Goal: Information Seeking & Learning: Compare options

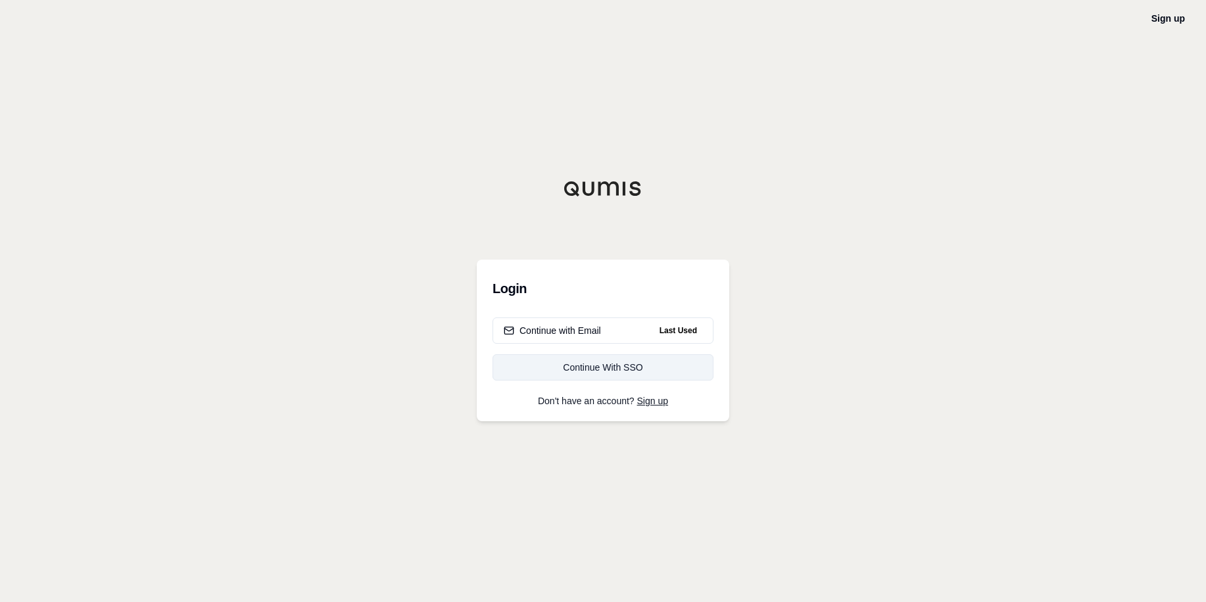
click at [581, 364] on div "Continue With SSO" at bounding box center [603, 367] width 199 height 13
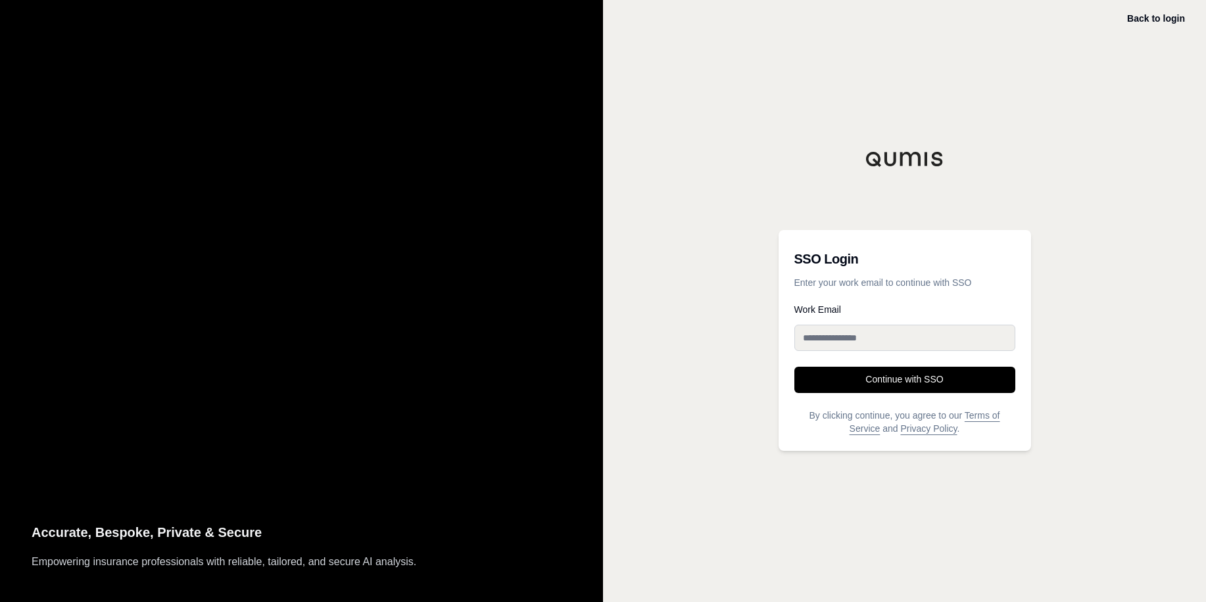
click at [855, 336] on input "Work Email" at bounding box center [904, 338] width 221 height 26
type input "**********"
click at [900, 387] on button "Continue with SSO" at bounding box center [904, 380] width 221 height 26
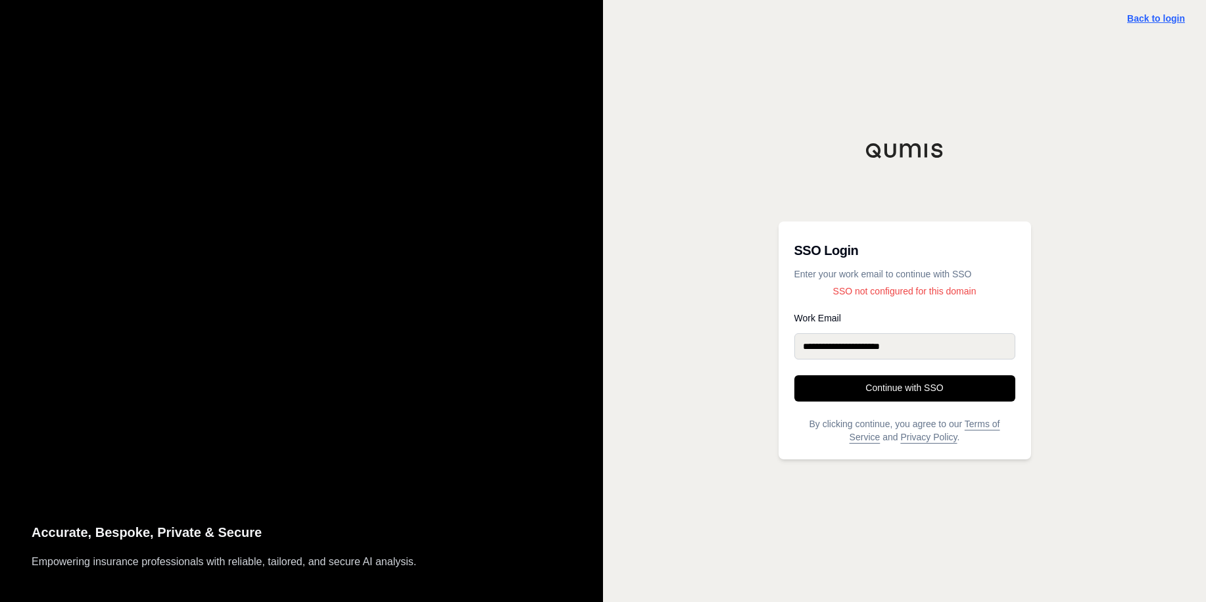
click at [1153, 18] on link "Back to login" at bounding box center [1156, 18] width 58 height 11
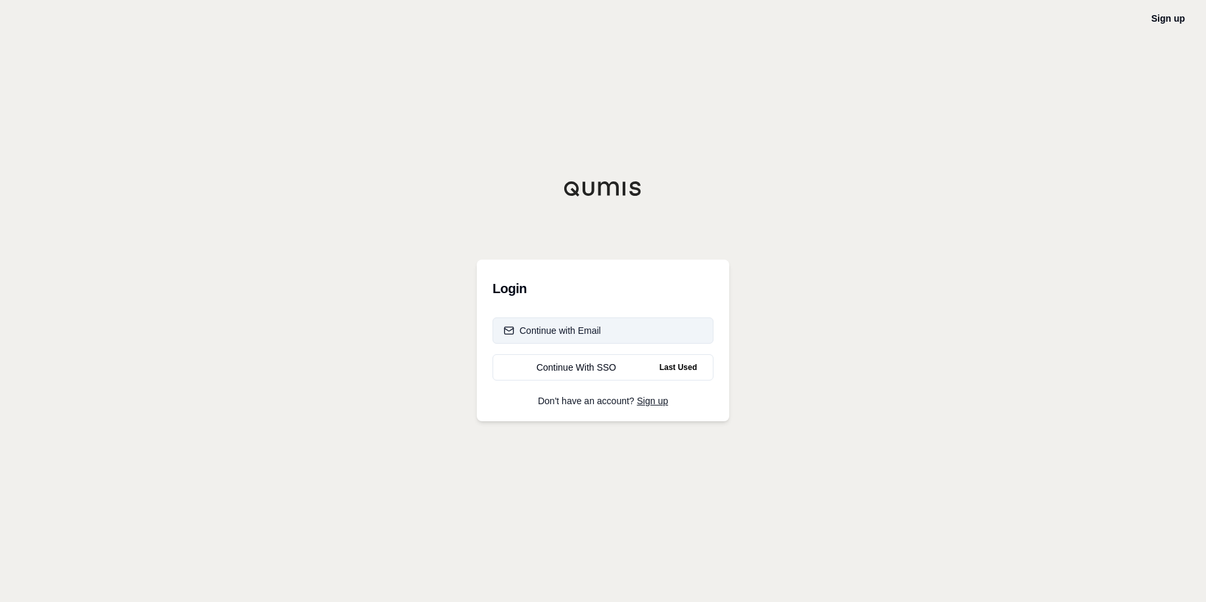
click at [529, 336] on div "Continue with Email" at bounding box center [552, 330] width 97 height 13
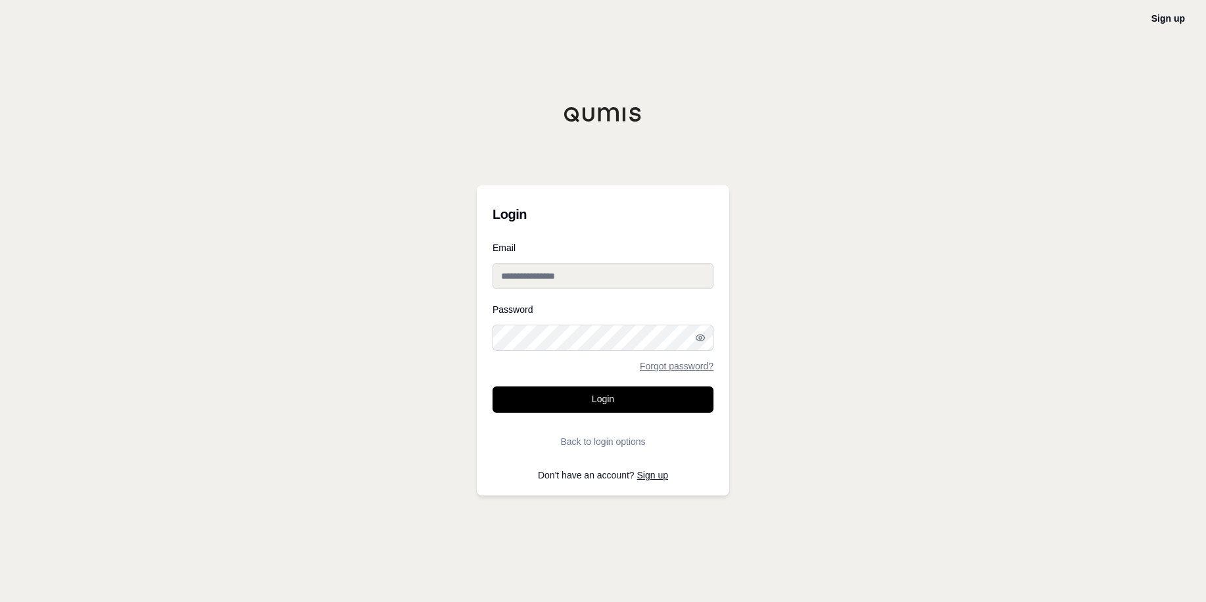
click at [544, 277] on input "Email" at bounding box center [602, 276] width 221 height 26
type input "**********"
click at [613, 406] on button "Login" at bounding box center [602, 400] width 221 height 26
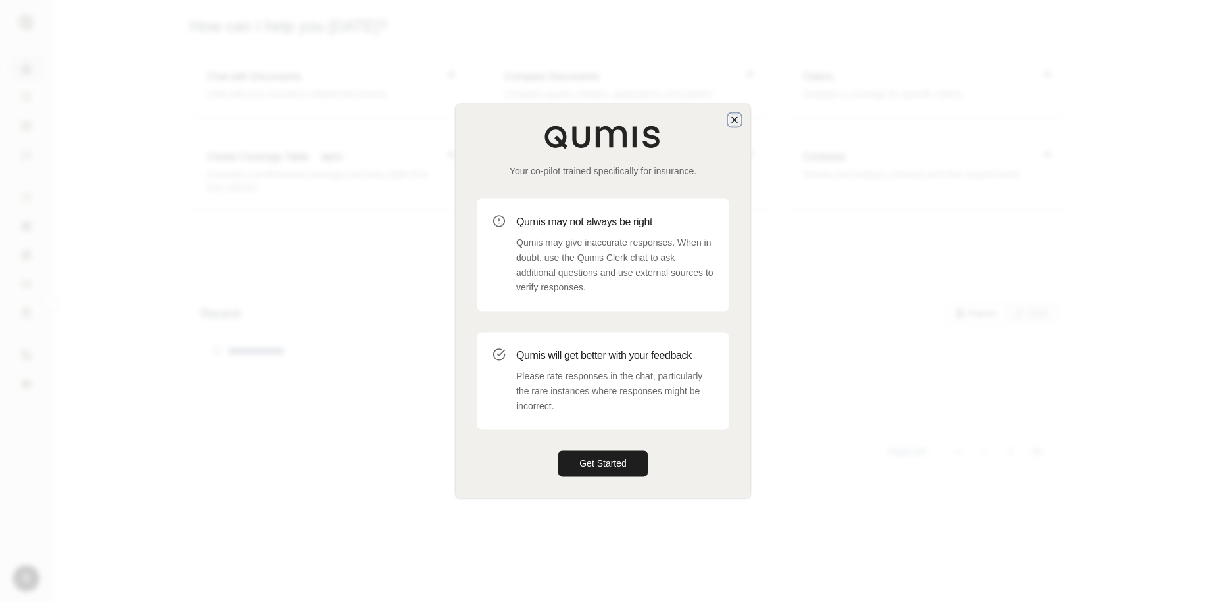
click at [734, 120] on icon "button" at bounding box center [734, 119] width 5 height 5
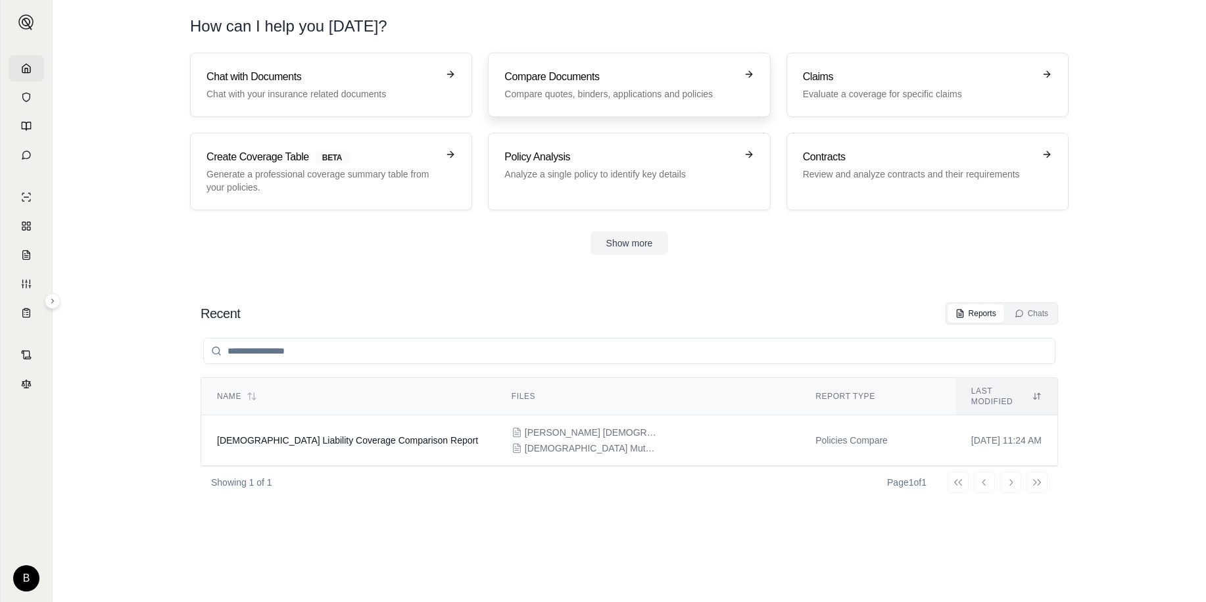
click at [642, 96] on p "Compare quotes, binders, applications and policies" at bounding box center [619, 93] width 231 height 13
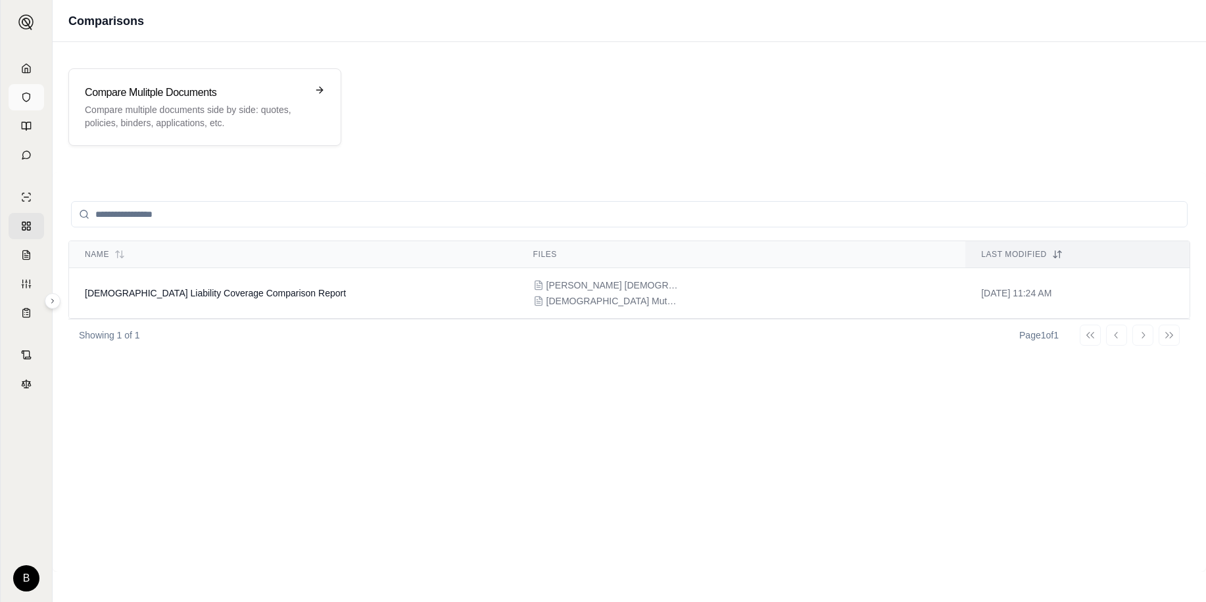
click at [31, 102] on icon at bounding box center [26, 97] width 11 height 11
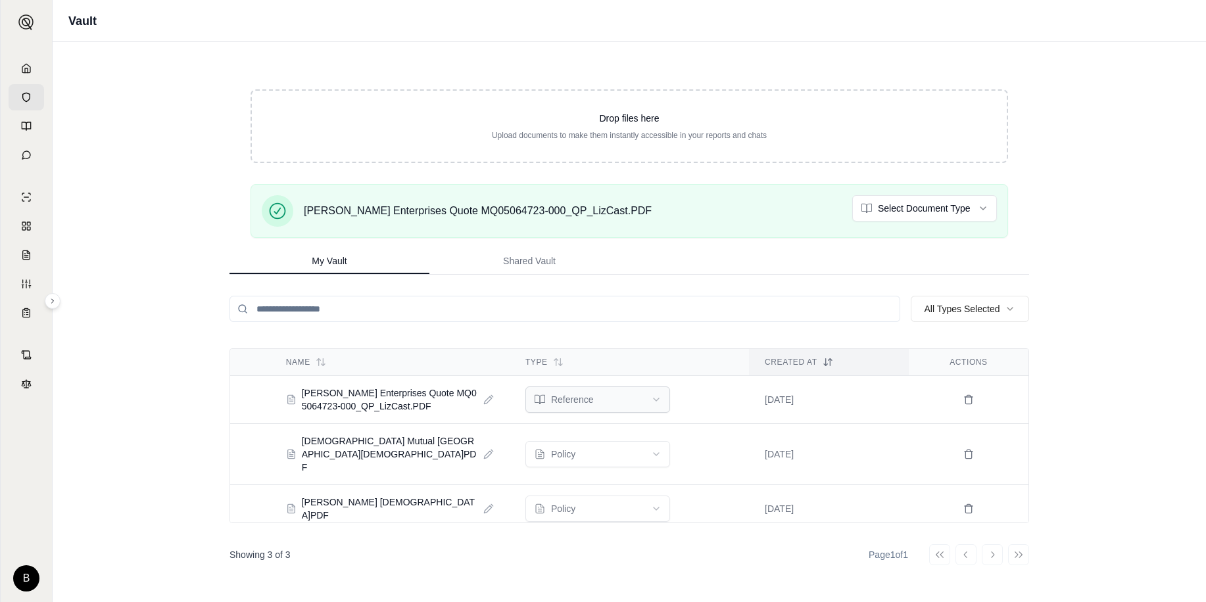
click at [660, 402] on html "B Vault Drop files here Upload documents to make them instantly accessible in y…" at bounding box center [603, 301] width 1206 height 602
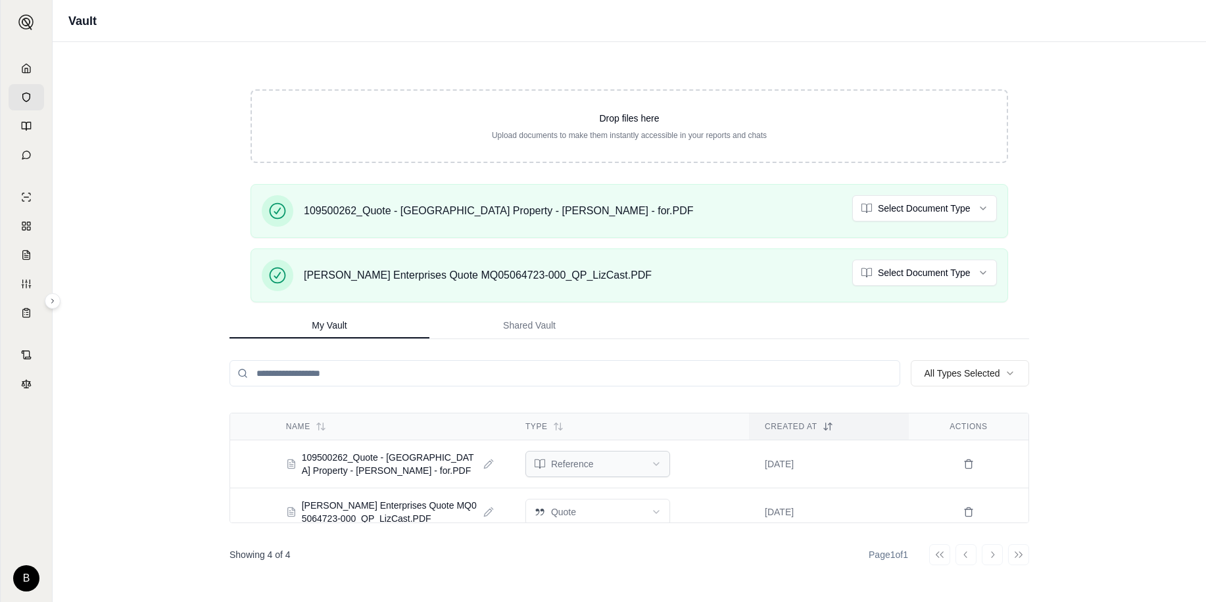
click at [651, 461] on html "B Vault Drop files here Upload documents to make them instantly accessible in y…" at bounding box center [603, 301] width 1206 height 602
click at [1106, 306] on div "Vault Drop files here Upload documents to make them instantly accessible in you…" at bounding box center [629, 301] width 1153 height 602
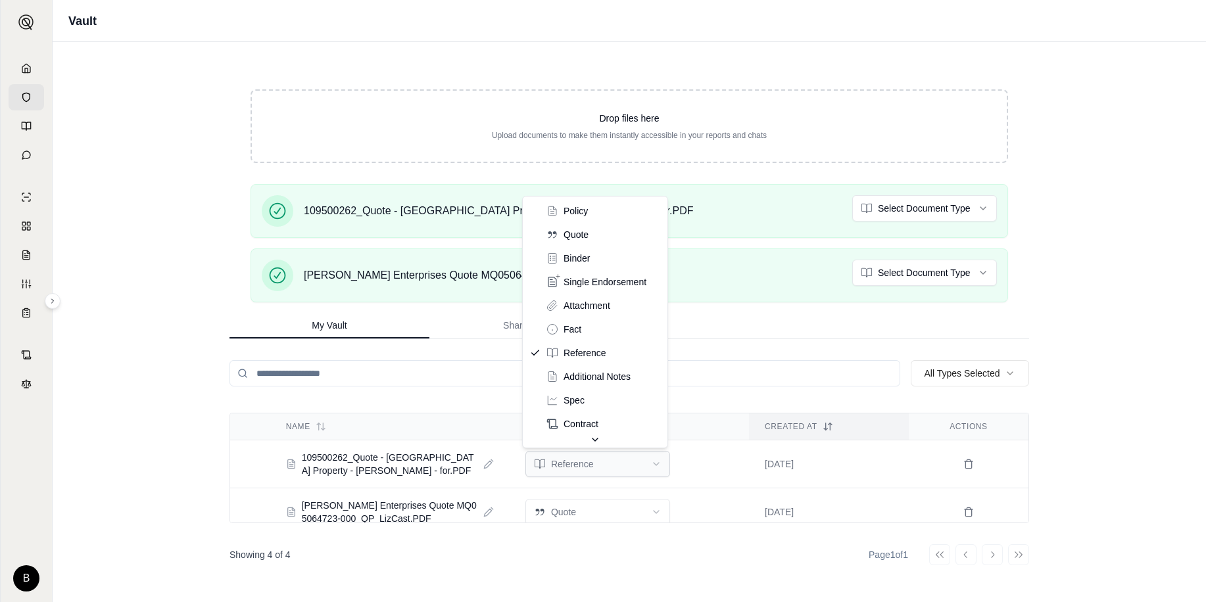
click at [560, 460] on html "B Vault Drop files here Upload documents to make them instantly accessible in y…" at bounding box center [603, 301] width 1206 height 602
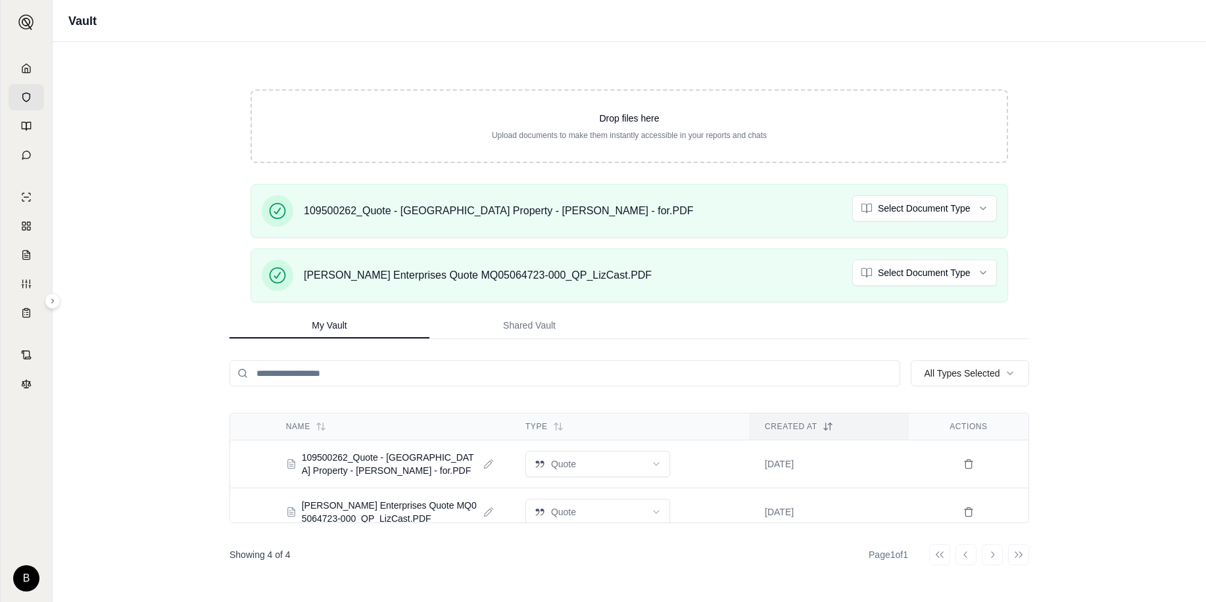
click at [111, 270] on div "Vault Drop files here Upload documents to make them instantly accessible in you…" at bounding box center [629, 301] width 1153 height 602
click at [121, 260] on div "Vault Drop files here Upload documents to make them instantly accessible in you…" at bounding box center [629, 301] width 1153 height 602
click at [28, 70] on polyline at bounding box center [26, 70] width 3 height 5
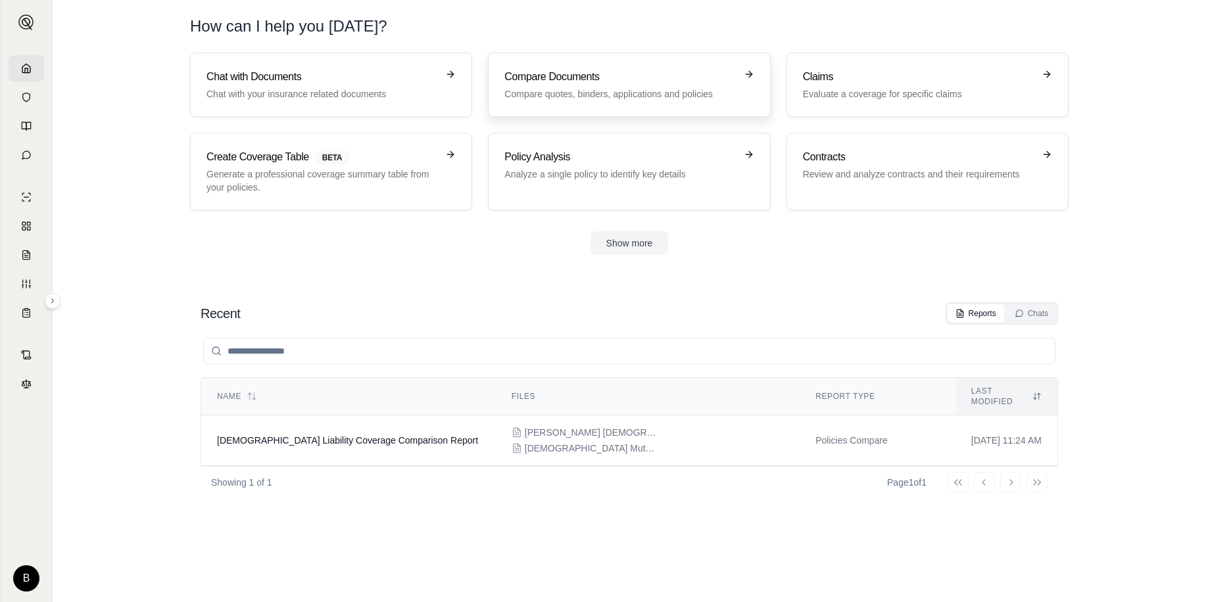
click at [552, 80] on h3 "Compare Documents" at bounding box center [619, 77] width 231 height 16
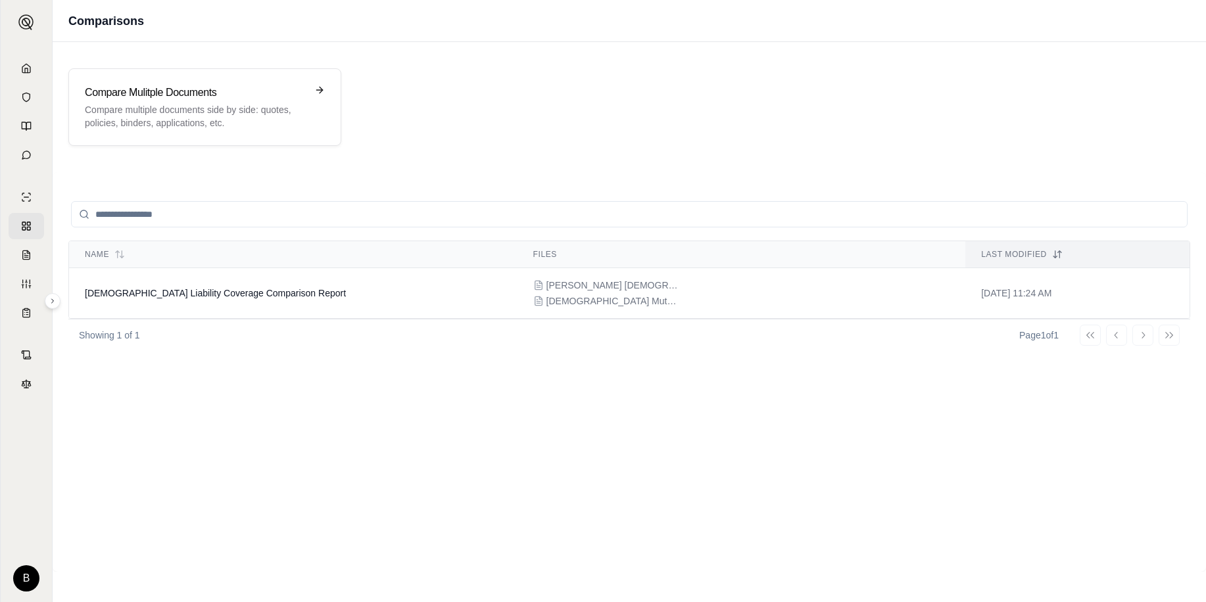
click at [135, 220] on input "search" at bounding box center [629, 214] width 1116 height 26
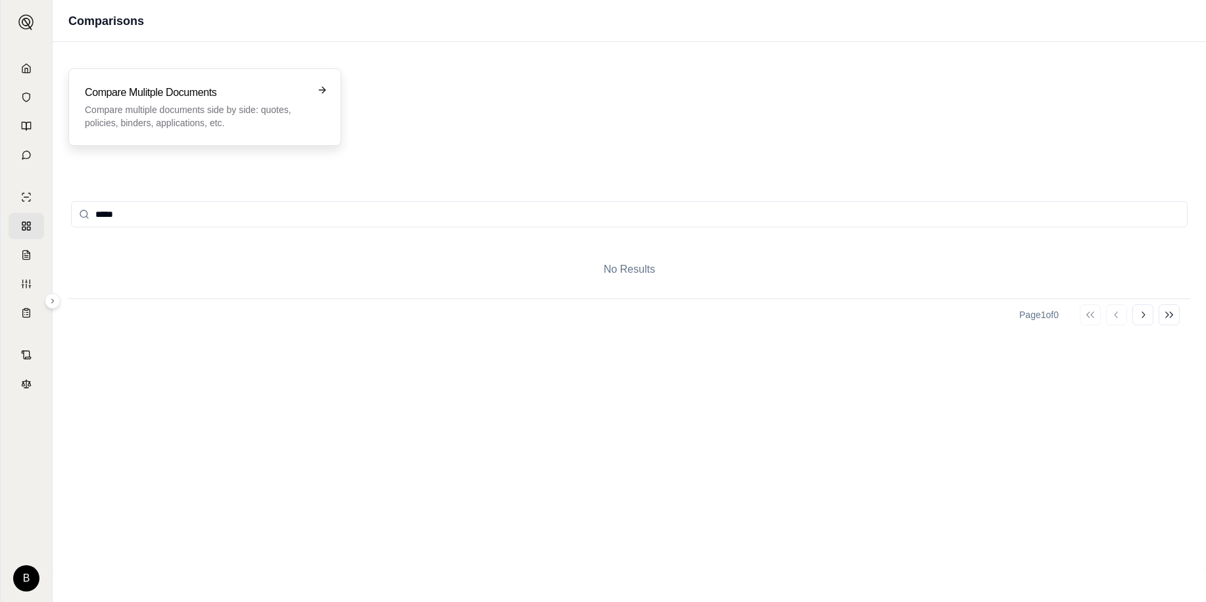
type input "*****"
click at [225, 107] on p "Compare multiple documents side by side: quotes, policies, binders, application…" at bounding box center [196, 116] width 222 height 26
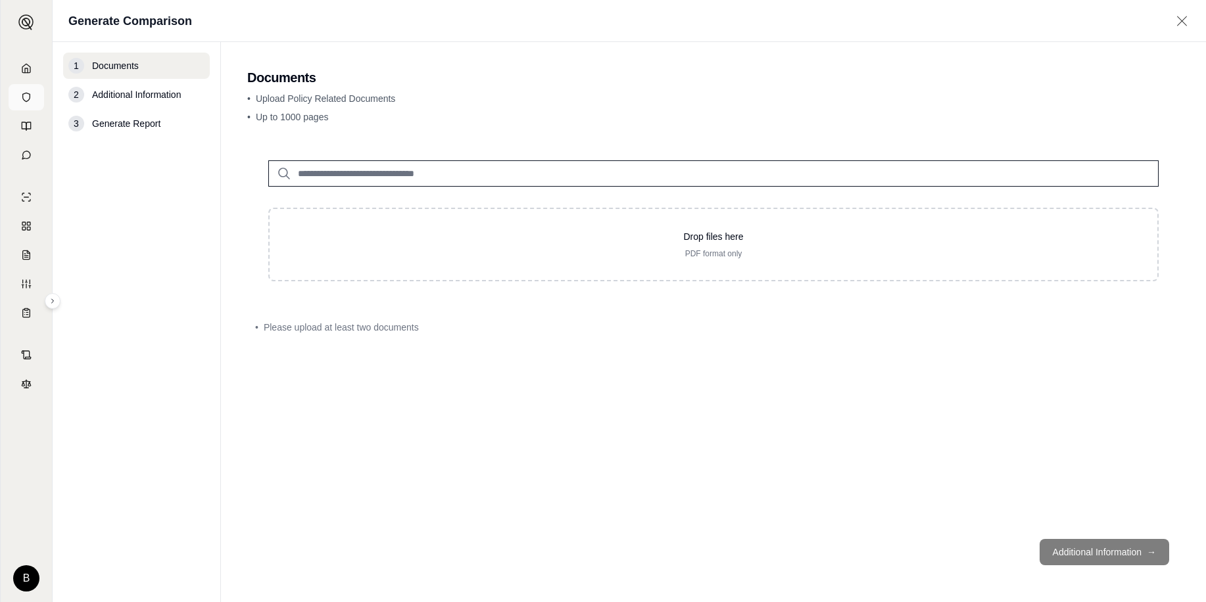
click at [25, 93] on icon at bounding box center [26, 97] width 11 height 11
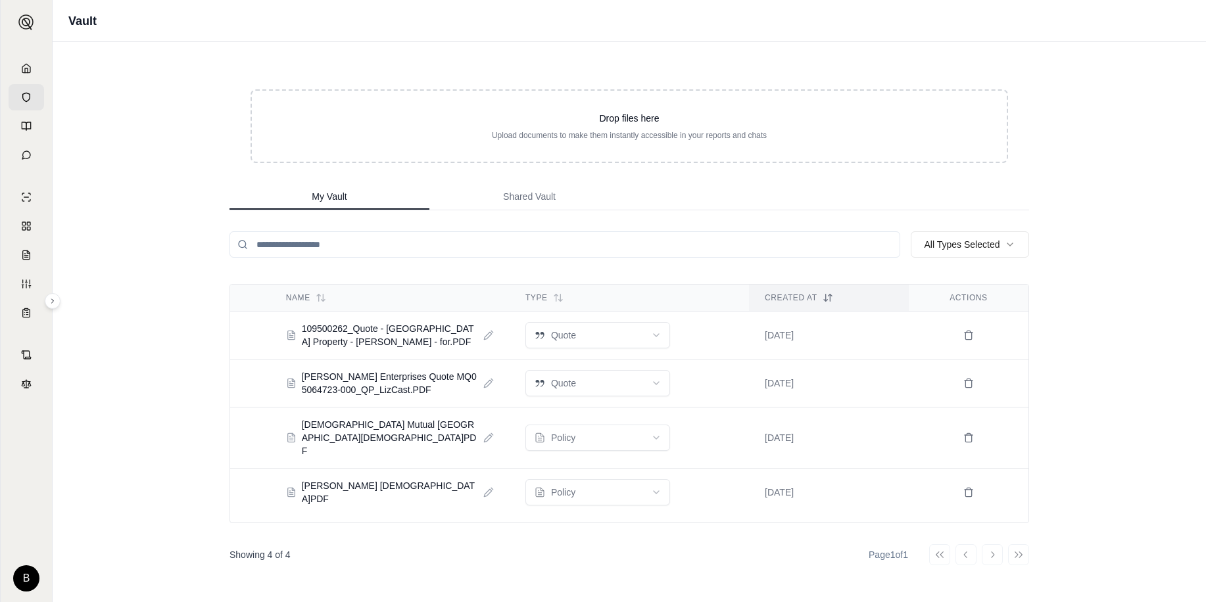
click at [283, 331] on td "109500262_Quote - [GEOGRAPHIC_DATA] Property - [PERSON_NAME] - for.PDF" at bounding box center [389, 335] width 239 height 47
click at [295, 333] on icon at bounding box center [291, 335] width 11 height 11
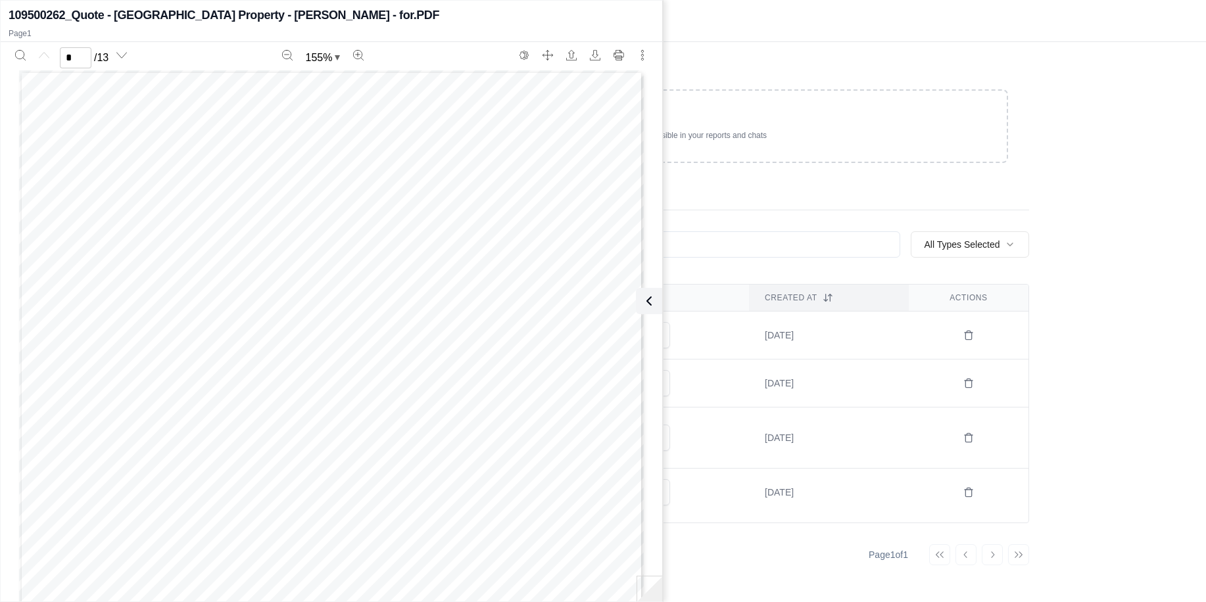
click at [718, 30] on div "Vault" at bounding box center [629, 21] width 1153 height 42
click at [652, 304] on icon at bounding box center [646, 301] width 16 height 16
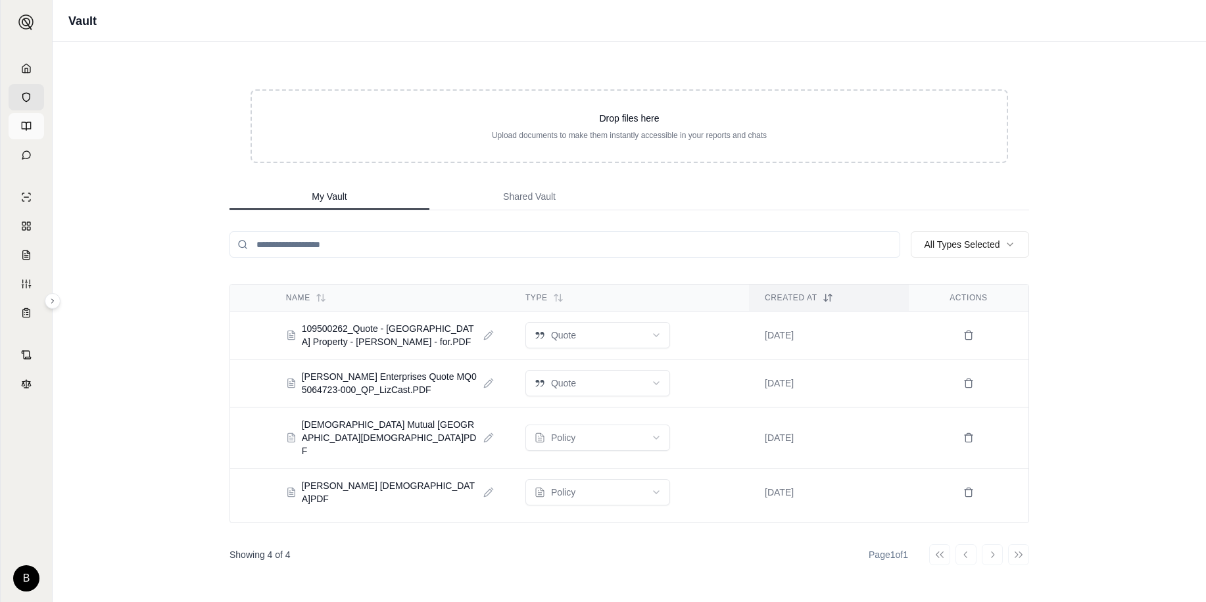
click at [20, 126] on link at bounding box center [27, 126] width 36 height 26
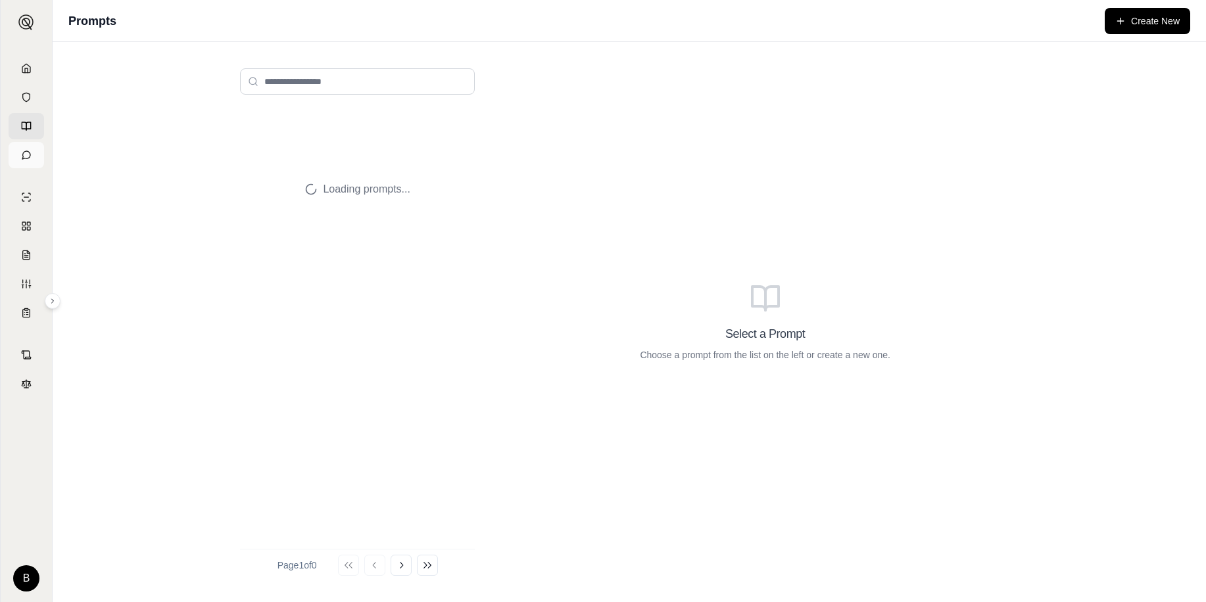
click at [28, 156] on icon at bounding box center [26, 155] width 11 height 11
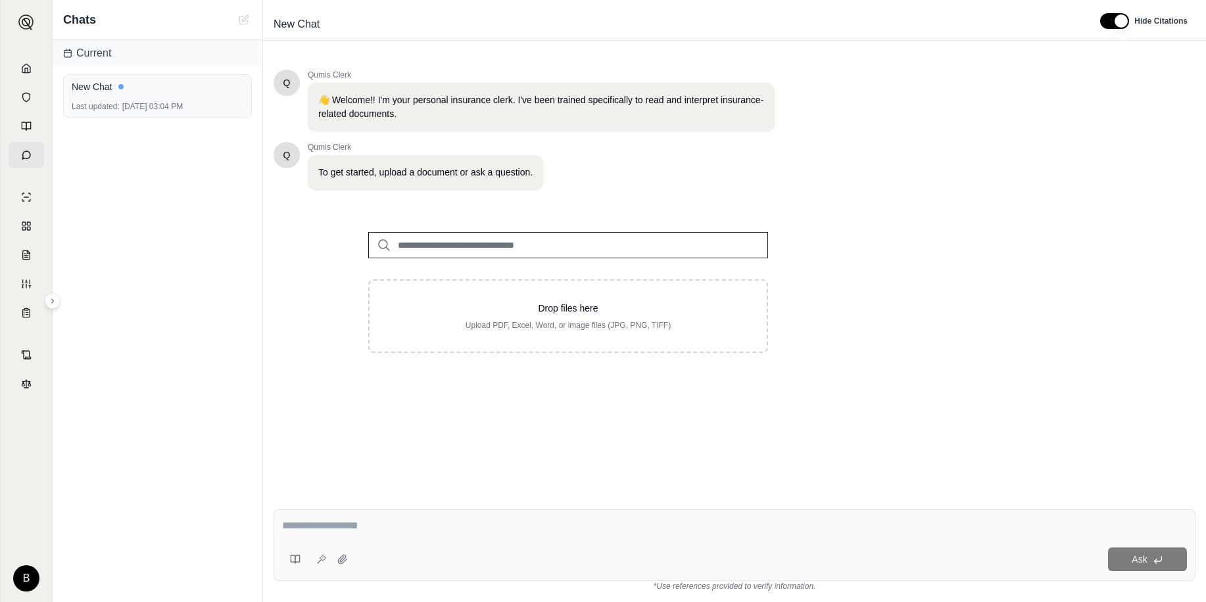
click at [451, 239] on input "search" at bounding box center [568, 245] width 400 height 26
click at [18, 74] on link at bounding box center [27, 68] width 36 height 26
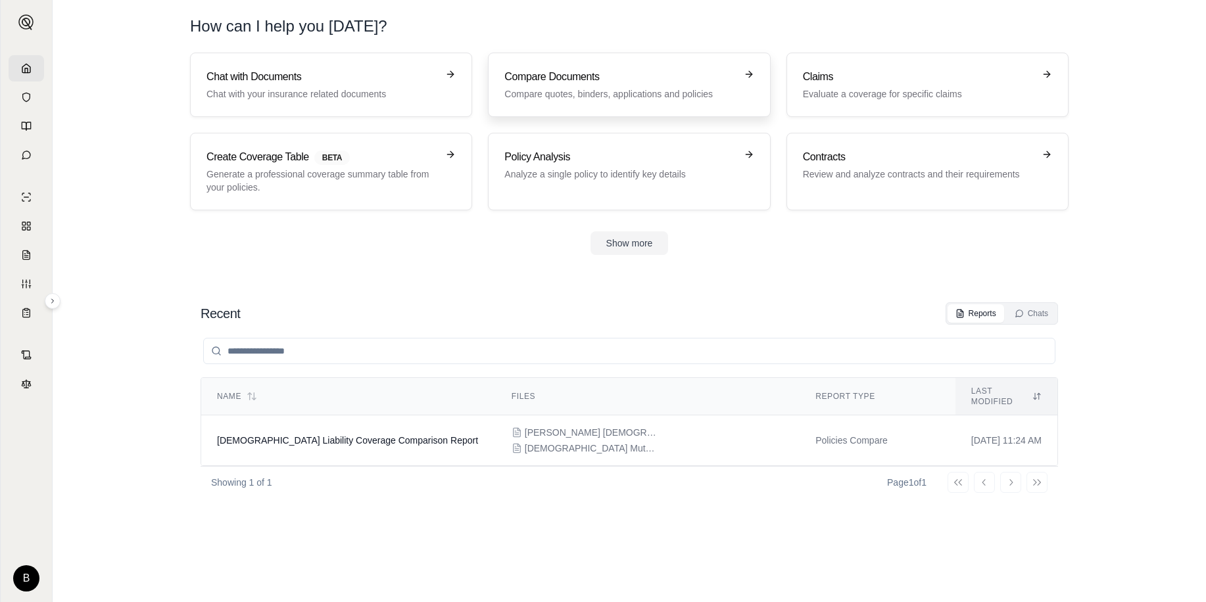
click at [565, 85] on div "Compare Documents Compare quotes, binders, applications and policies" at bounding box center [619, 85] width 231 height 32
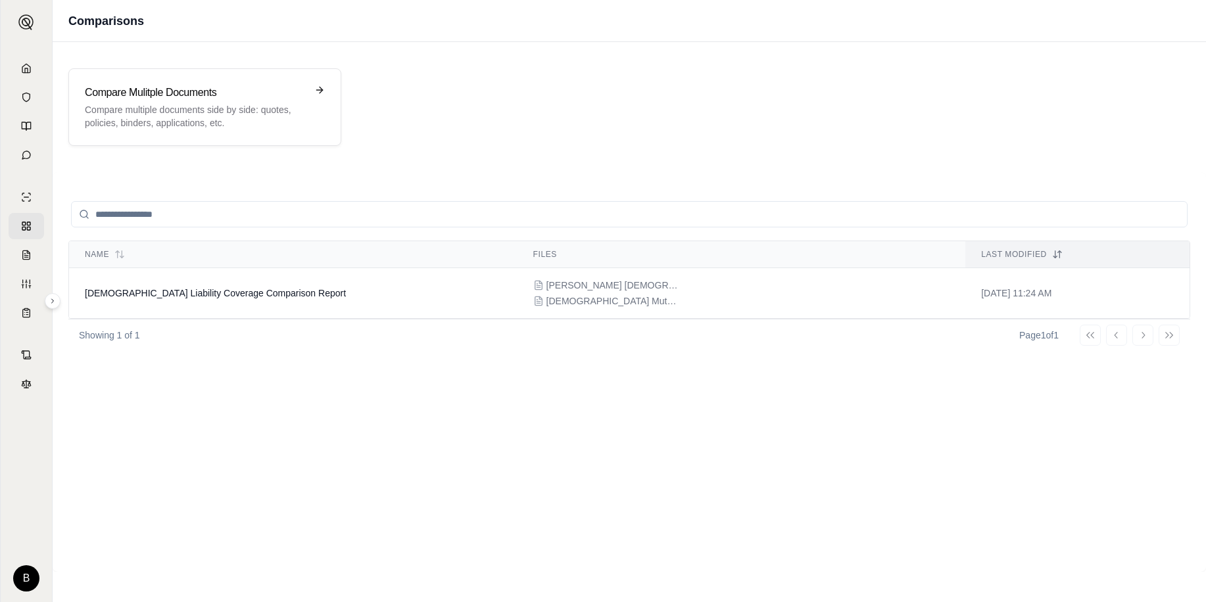
click at [178, 207] on input "search" at bounding box center [629, 214] width 1116 height 26
click at [195, 214] on input "search" at bounding box center [629, 214] width 1116 height 26
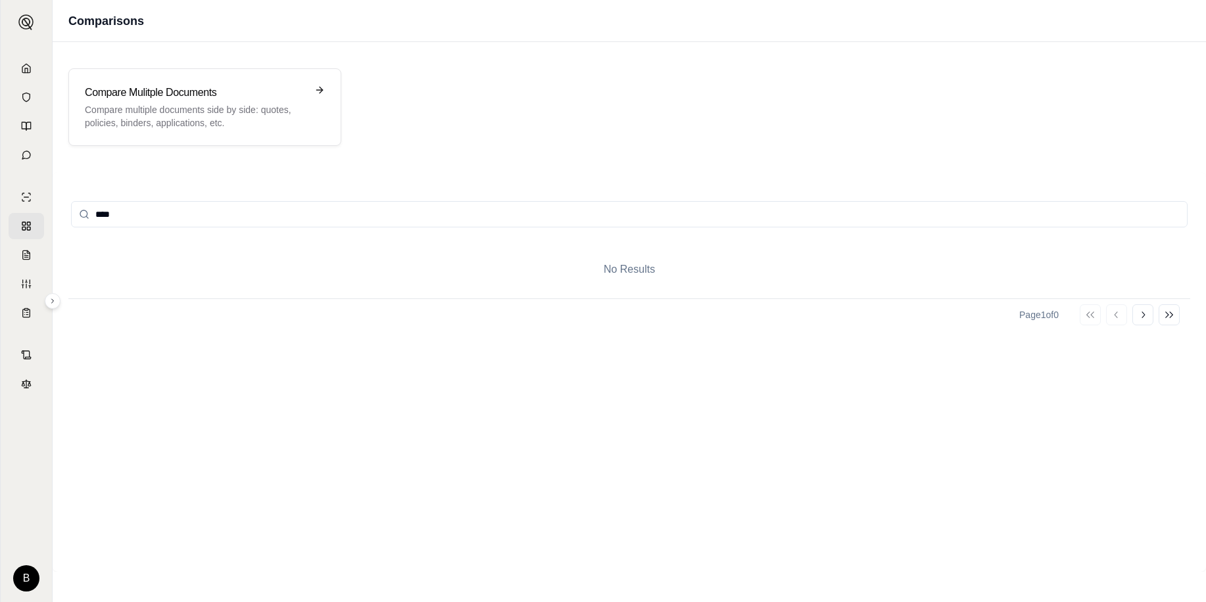
drag, startPoint x: 199, startPoint y: 214, endPoint x: 100, endPoint y: 204, distance: 99.8
click at [101, 204] on input "****" at bounding box center [629, 214] width 1116 height 26
type input "*"
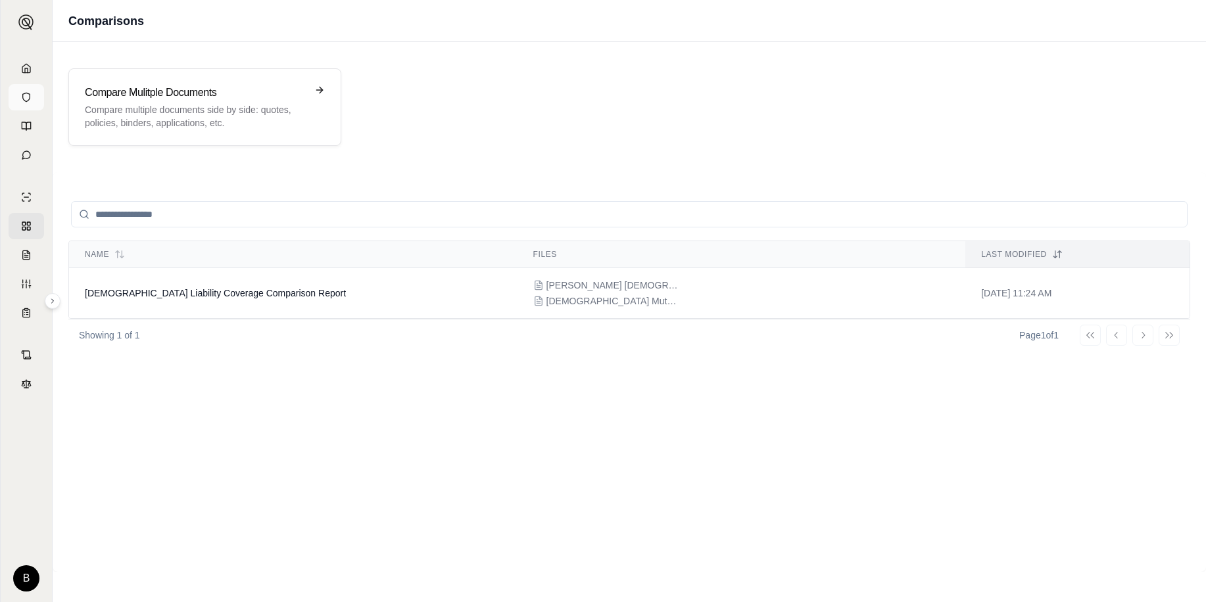
click at [29, 90] on link at bounding box center [27, 97] width 36 height 26
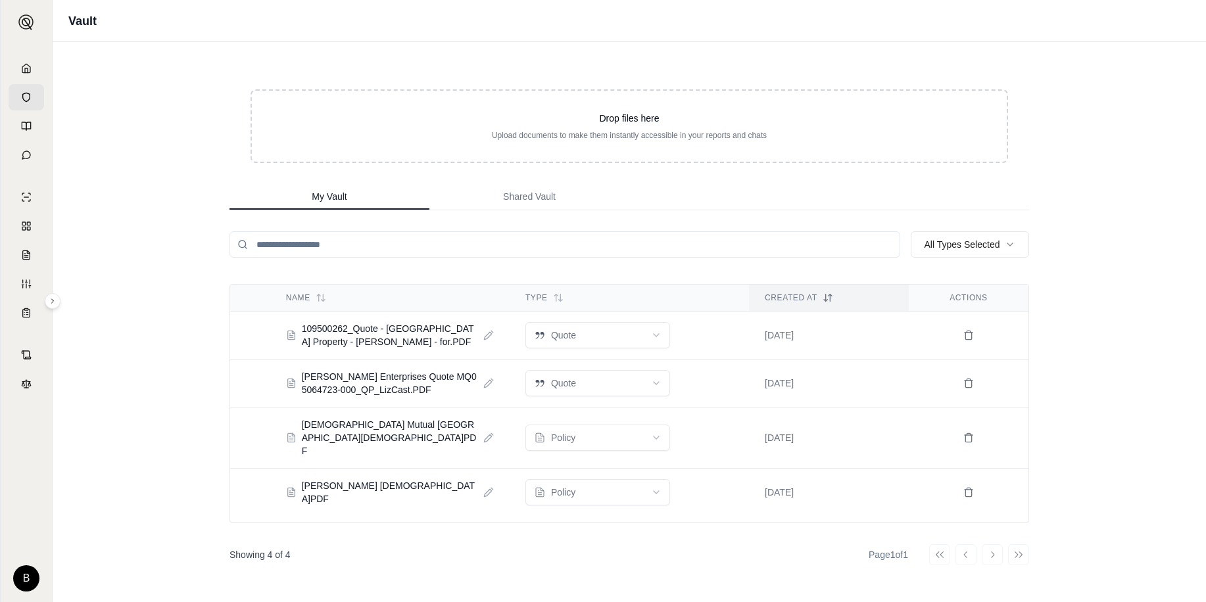
click at [1122, 208] on div "Vault Drop files here Upload documents to make them instantly accessible in you…" at bounding box center [629, 301] width 1153 height 602
click at [517, 205] on button "Shared Vault" at bounding box center [529, 197] width 200 height 26
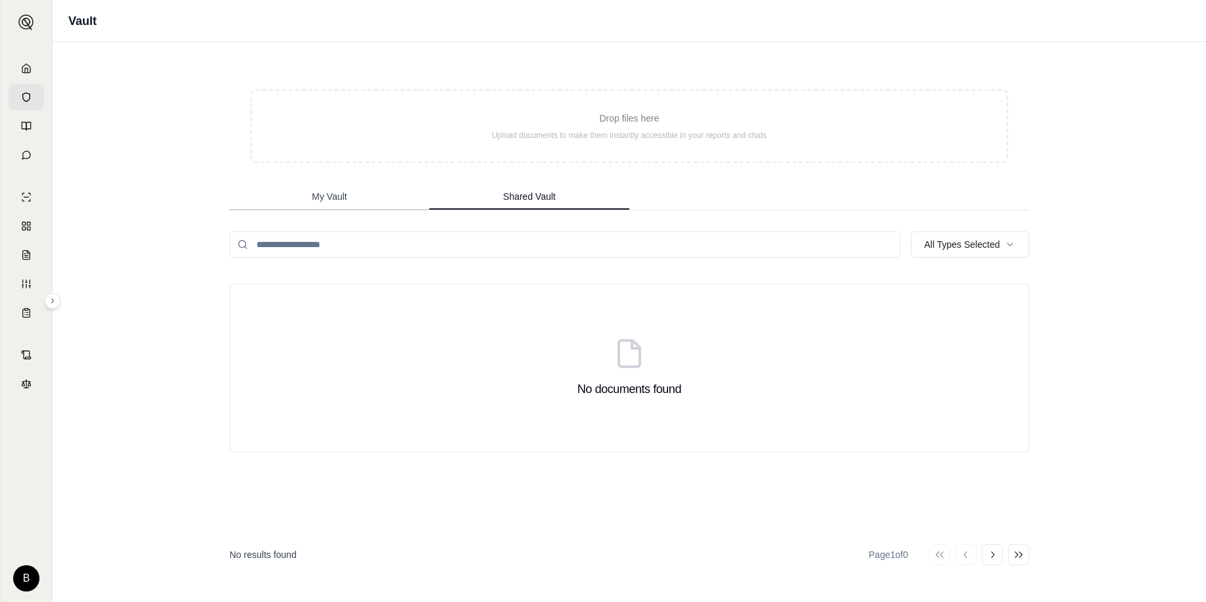
click at [295, 198] on button "My Vault" at bounding box center [329, 197] width 200 height 26
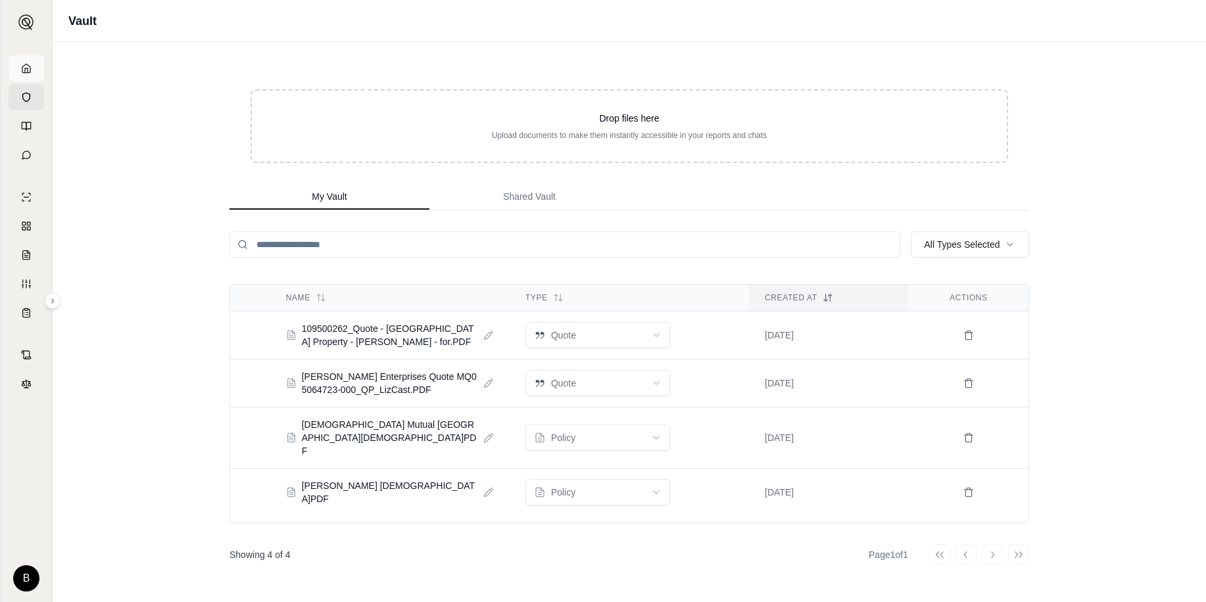
click at [23, 72] on icon at bounding box center [26, 68] width 11 height 11
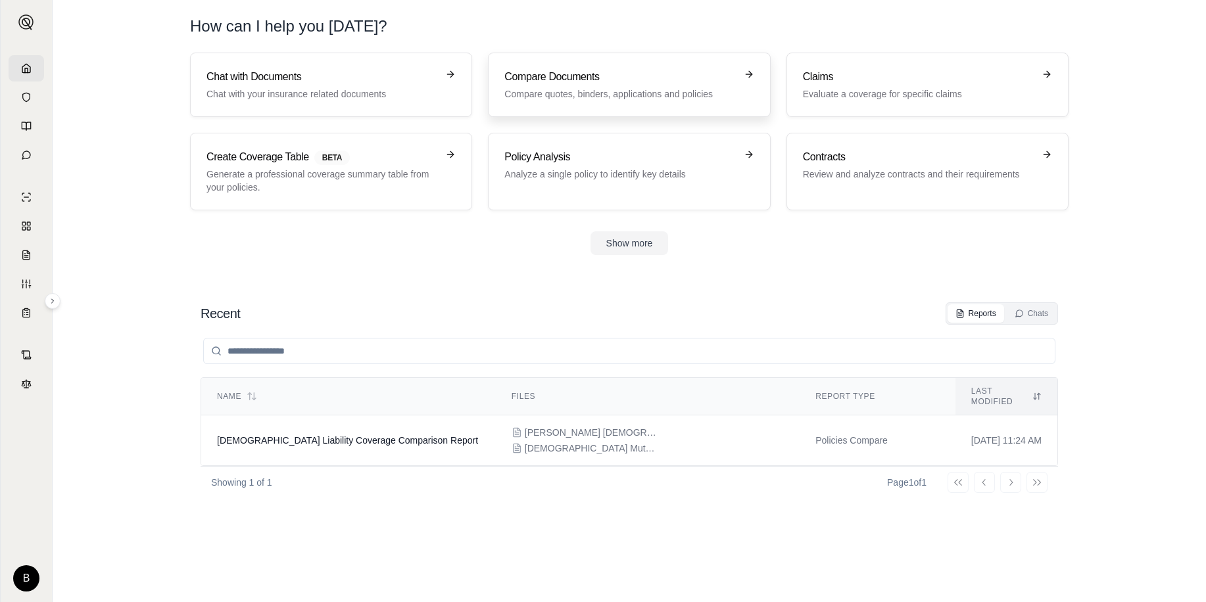
click at [567, 64] on link "Compare Documents Compare quotes, binders, applications and policies" at bounding box center [629, 85] width 282 height 64
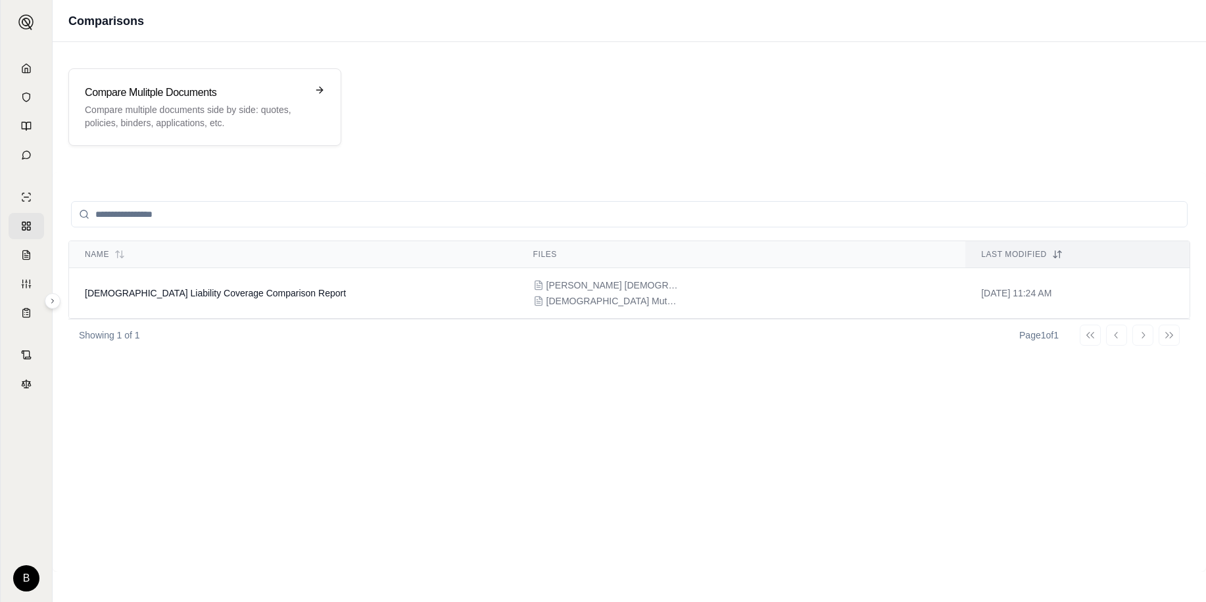
click at [295, 214] on input "search" at bounding box center [629, 214] width 1116 height 26
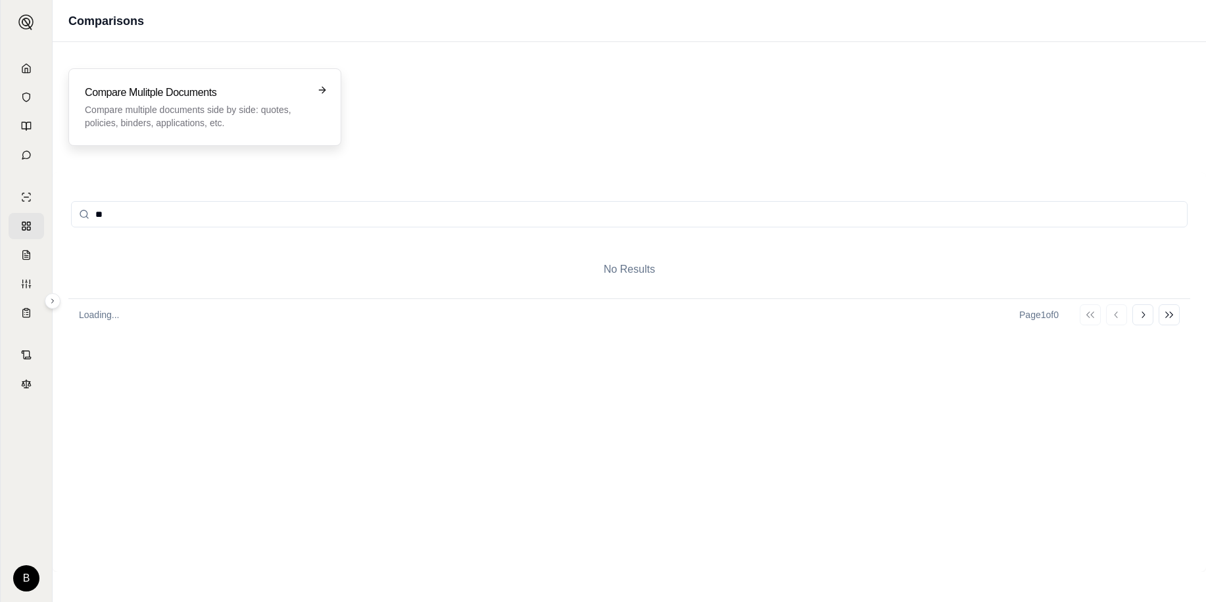
type input "*"
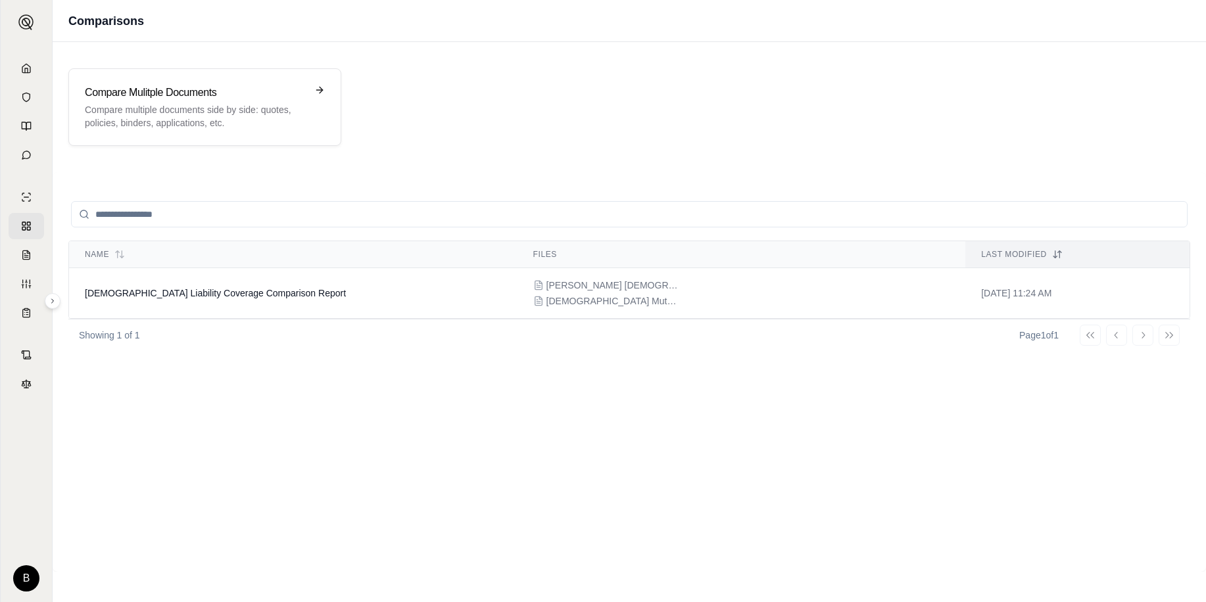
click at [155, 218] on input "search" at bounding box center [629, 214] width 1116 height 26
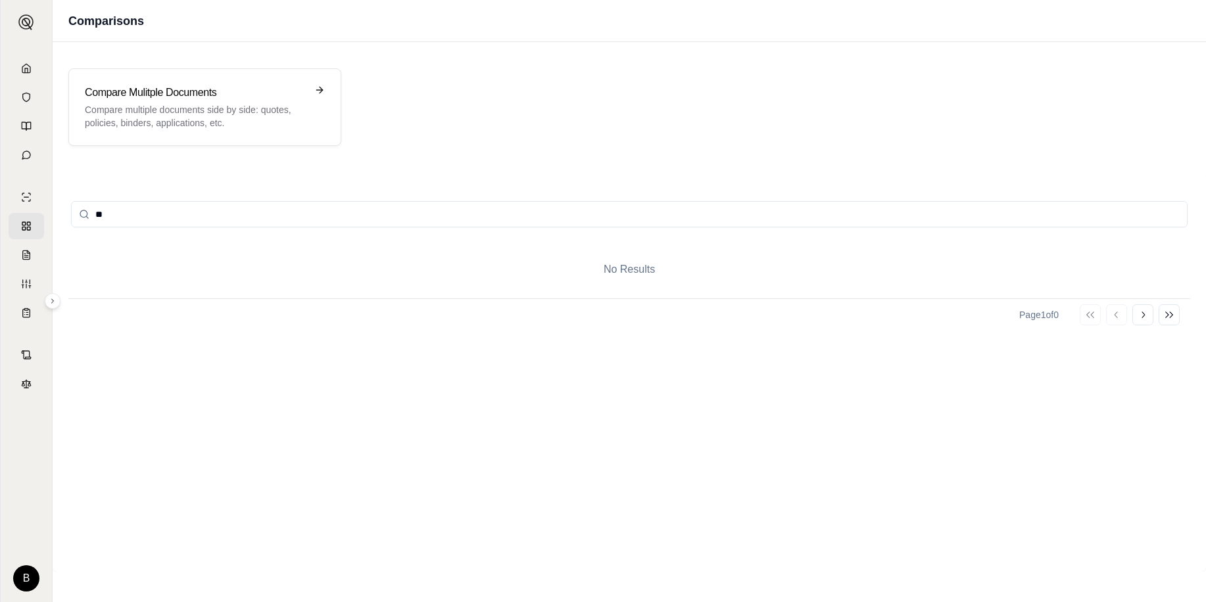
type input "*"
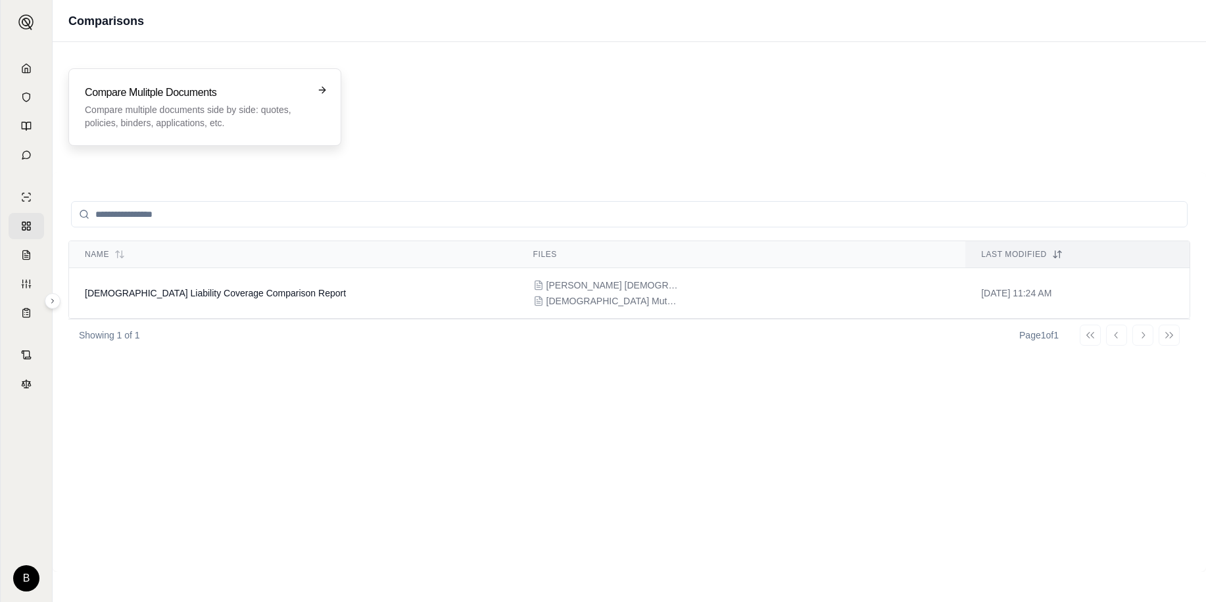
click at [209, 76] on div "Compare Mulitple Documents Compare multiple documents side by side: quotes, pol…" at bounding box center [204, 107] width 273 height 78
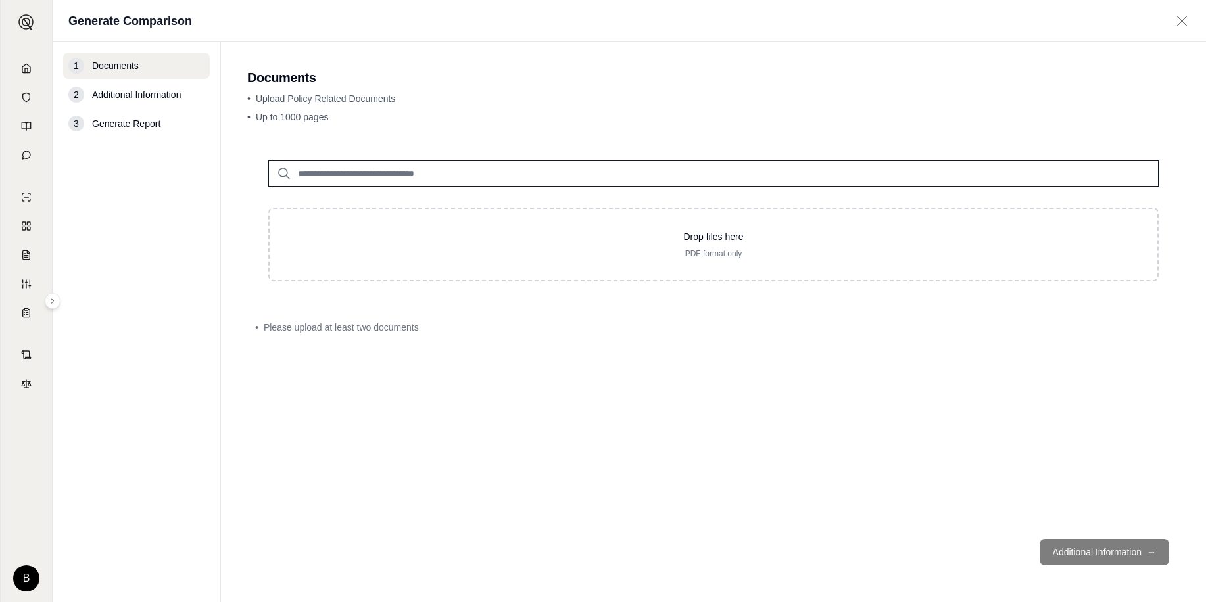
click at [362, 180] on input "search" at bounding box center [713, 173] width 890 height 26
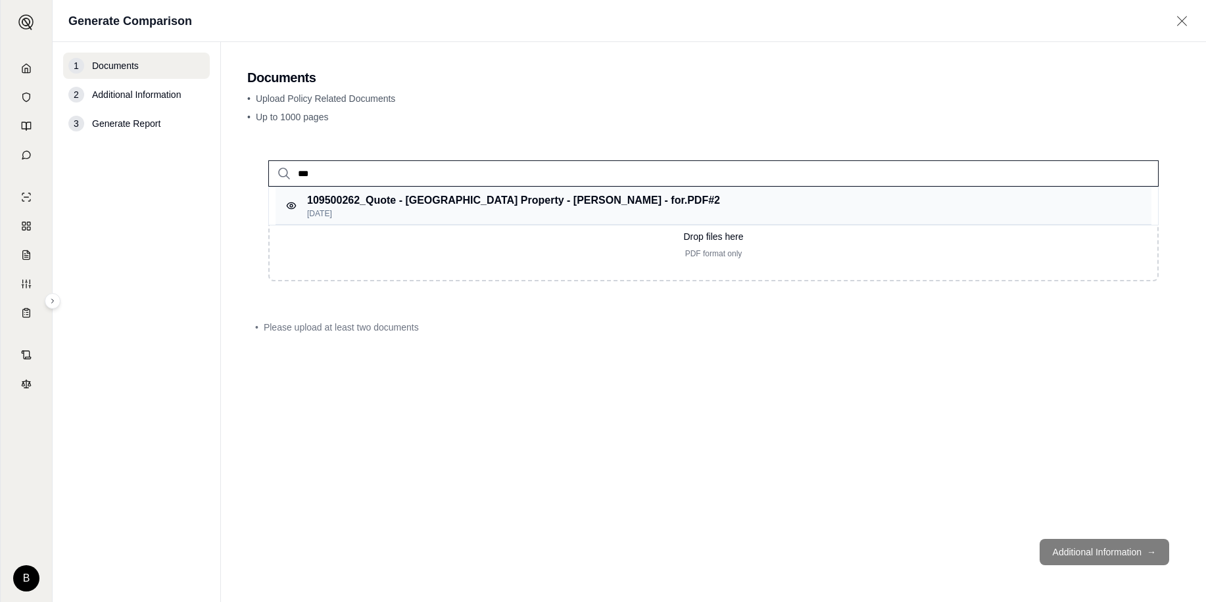
type input "***"
click at [348, 204] on p "109500262_Quote - [GEOGRAPHIC_DATA] Property - [PERSON_NAME] - for.PDF #2" at bounding box center [513, 201] width 413 height 16
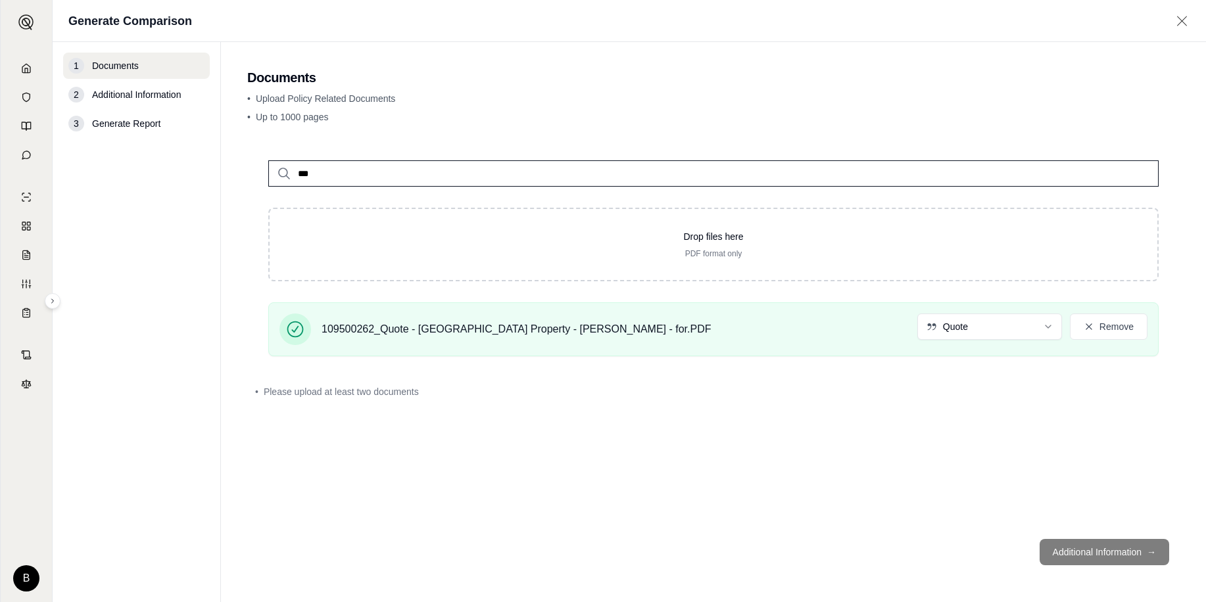
click at [373, 211] on div "Drop files here PDF format only" at bounding box center [713, 245] width 890 height 74
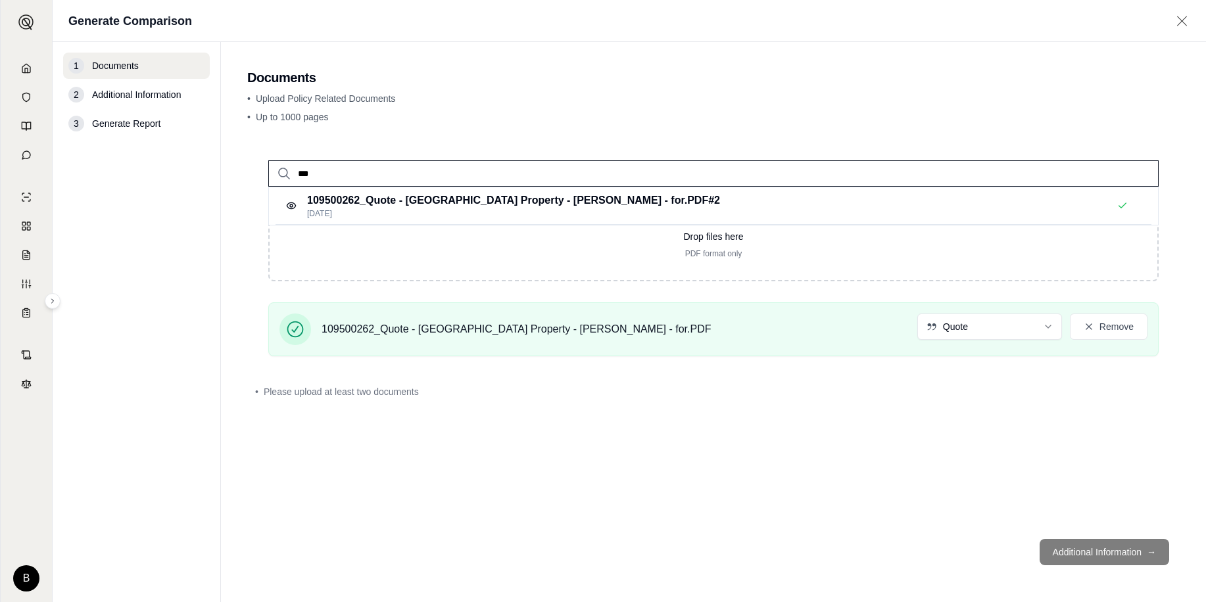
drag, startPoint x: 332, startPoint y: 167, endPoint x: 210, endPoint y: 173, distance: 122.4
click at [231, 173] on main "Documents • Upload Policy Related Documents • Up to 1000 pages *** 109500262_Qu…" at bounding box center [713, 322] width 985 height 560
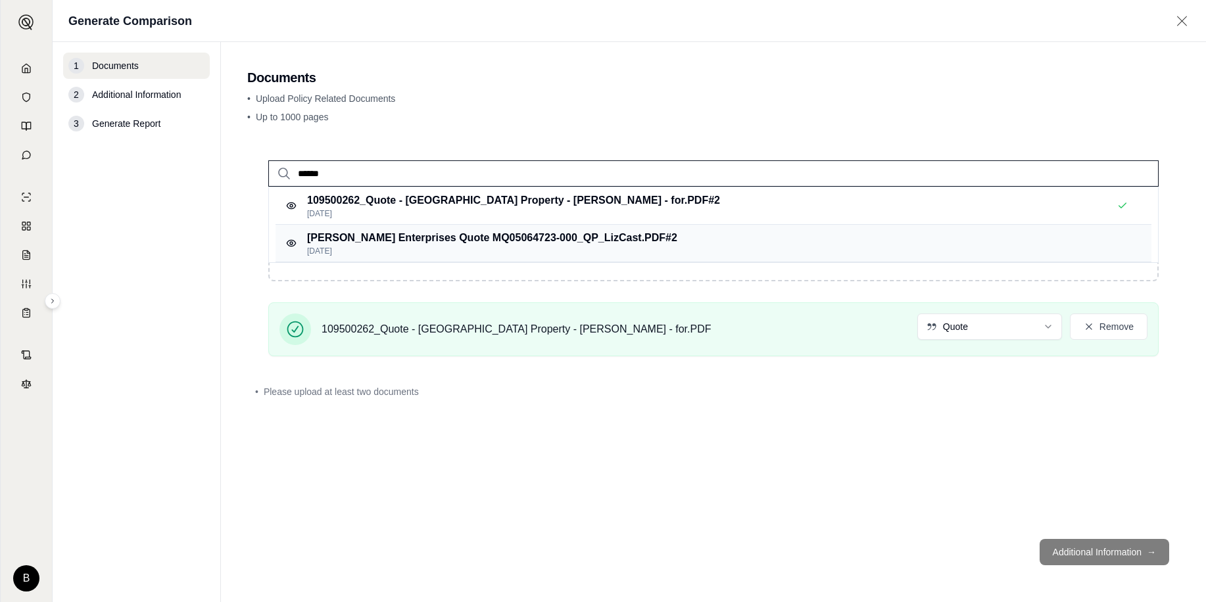
type input "******"
click at [389, 243] on p "[PERSON_NAME] Enterprises Quote MQ05064723-000_QP_LizCast.PDF #2" at bounding box center [492, 238] width 370 height 16
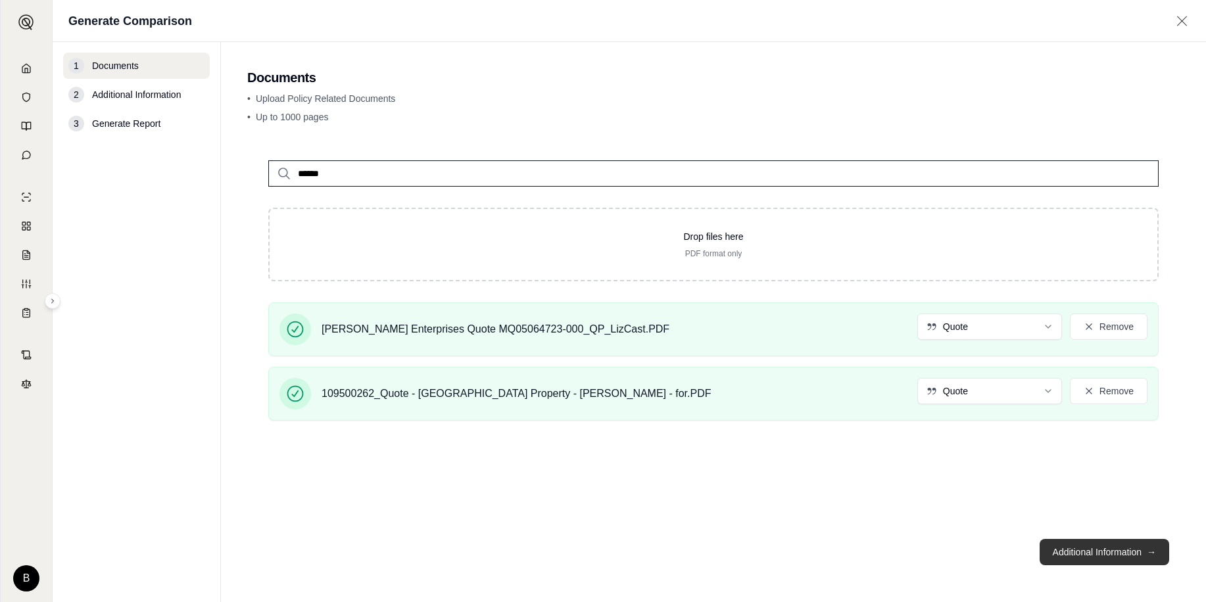
click at [1115, 554] on button "Additional Information →" at bounding box center [1105, 552] width 130 height 26
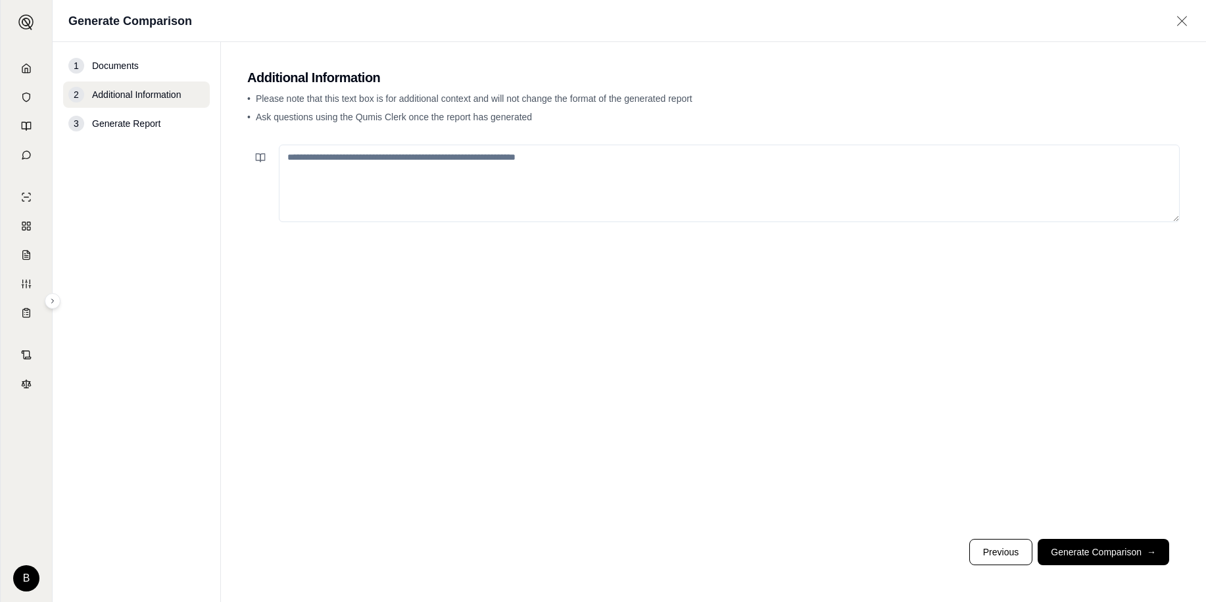
click at [331, 160] on textarea at bounding box center [729, 184] width 901 height 78
type textarea "**********"
click at [1086, 557] on button "Generate Comparison →" at bounding box center [1104, 552] width 132 height 26
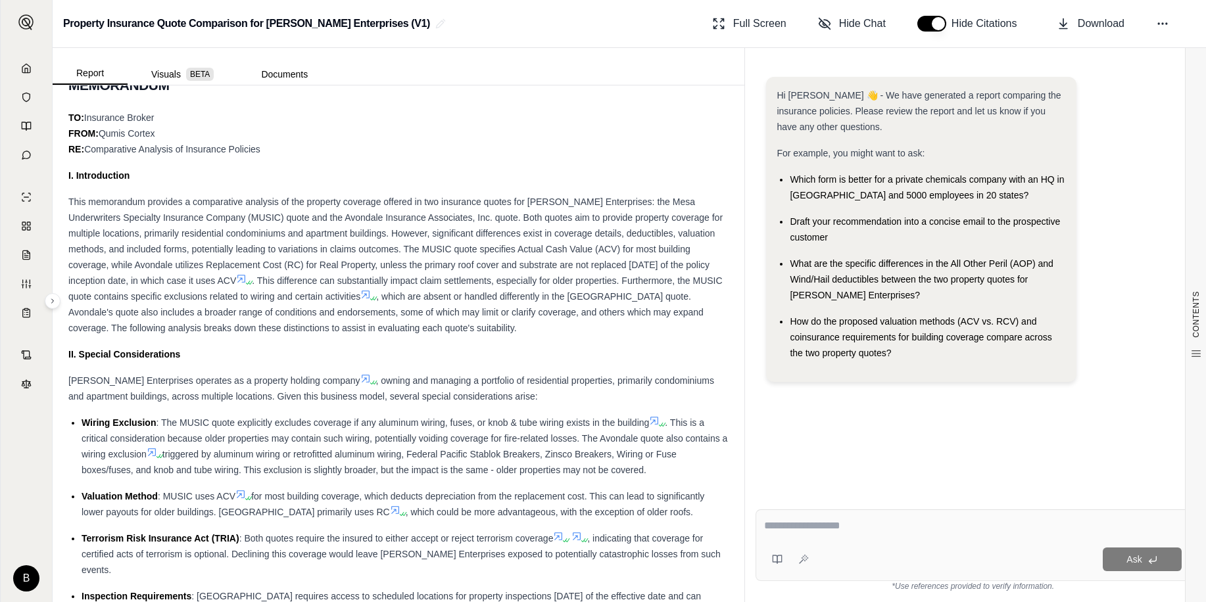
scroll to position [658, 0]
drag, startPoint x: 102, startPoint y: 373, endPoint x: 193, endPoint y: 373, distance: 90.7
click at [193, 373] on div "[PERSON_NAME] Enterprises operates as a property holding company , owning and m…" at bounding box center [398, 388] width 660 height 32
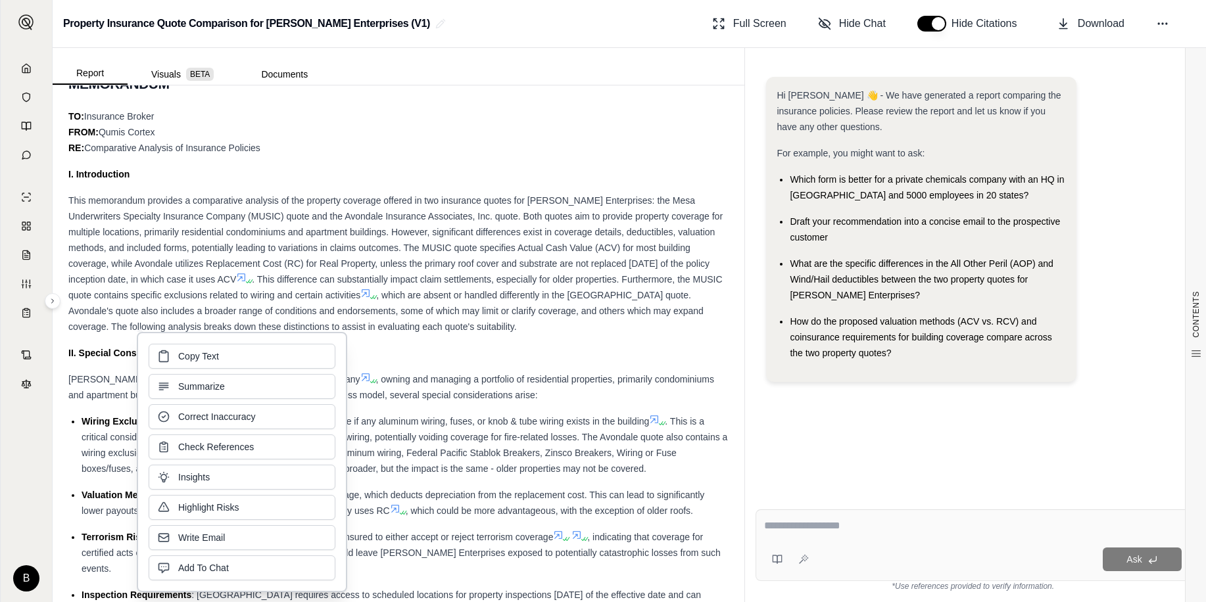
click at [193, 373] on div "Copy Text Summarize Correct Inaccuracy Check References Insights Highlight Risk…" at bounding box center [242, 462] width 187 height 237
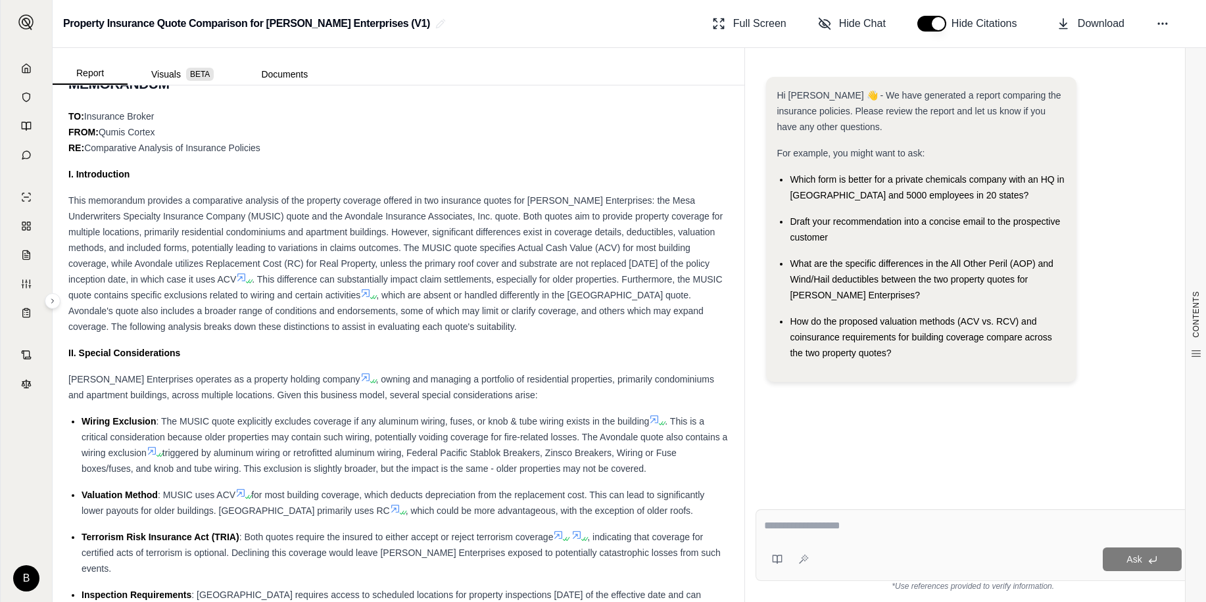
click at [477, 375] on span ", owning and managing a portfolio of residential properties, primarily condomin…" at bounding box center [391, 387] width 646 height 26
click at [97, 354] on strong "II. Special Considerations" at bounding box center [124, 353] width 112 height 11
drag, startPoint x: 87, startPoint y: 352, endPoint x: 210, endPoint y: 356, distance: 122.4
click at [210, 356] on div "II. Special Considerations" at bounding box center [398, 353] width 660 height 16
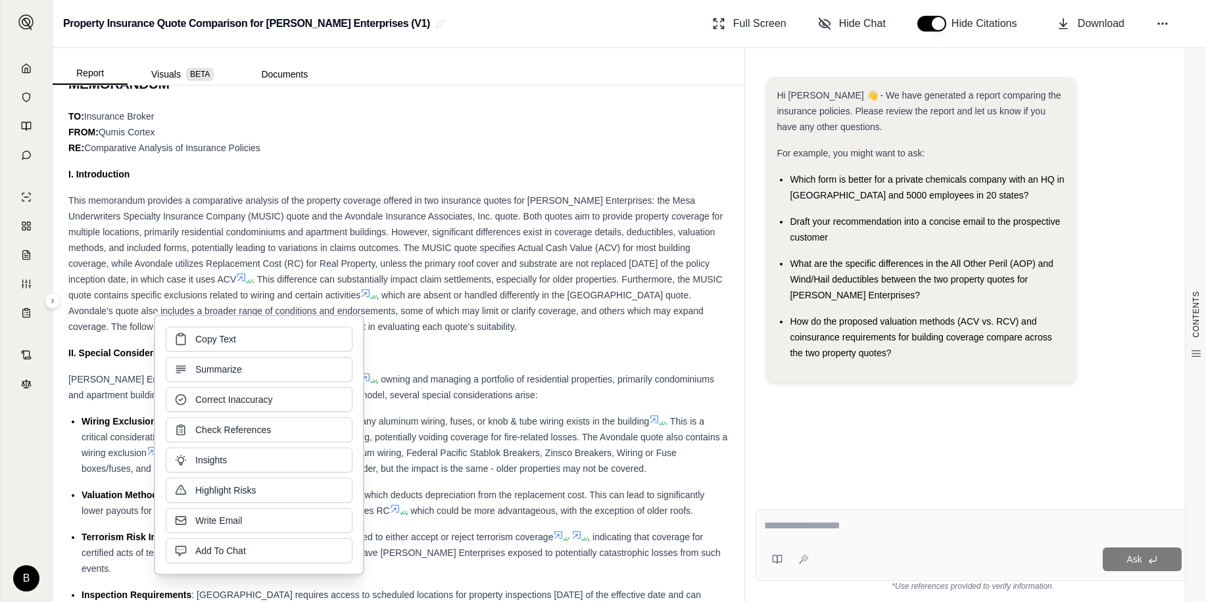
click at [90, 390] on span ", owning and managing a portfolio of residential properties, primarily condomin…" at bounding box center [391, 387] width 646 height 26
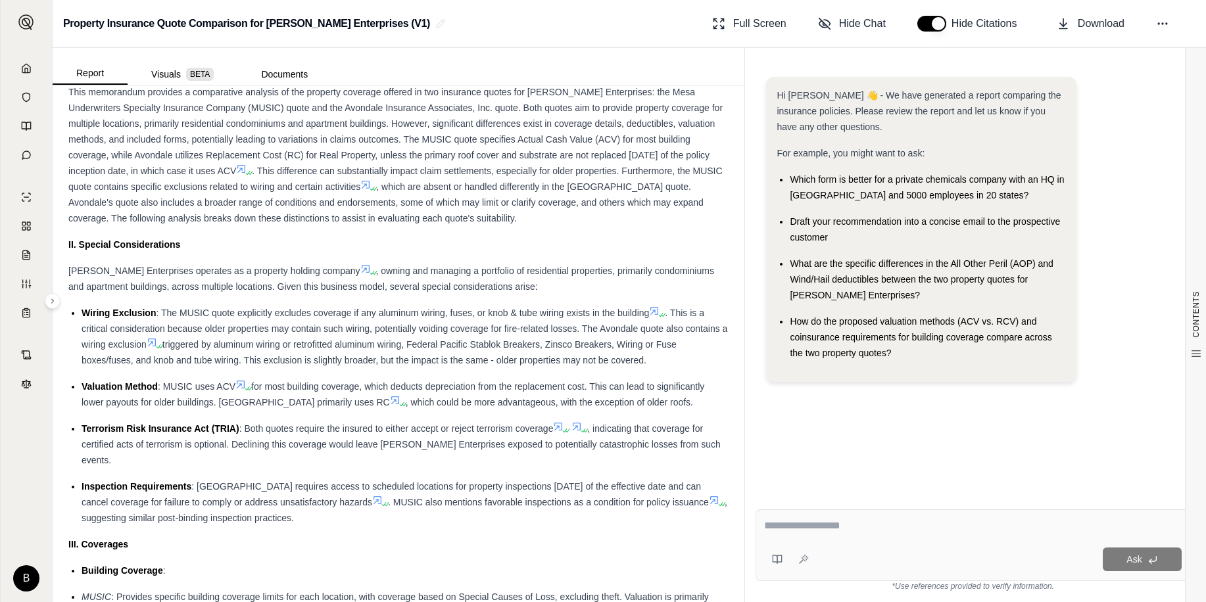
scroll to position [789, 0]
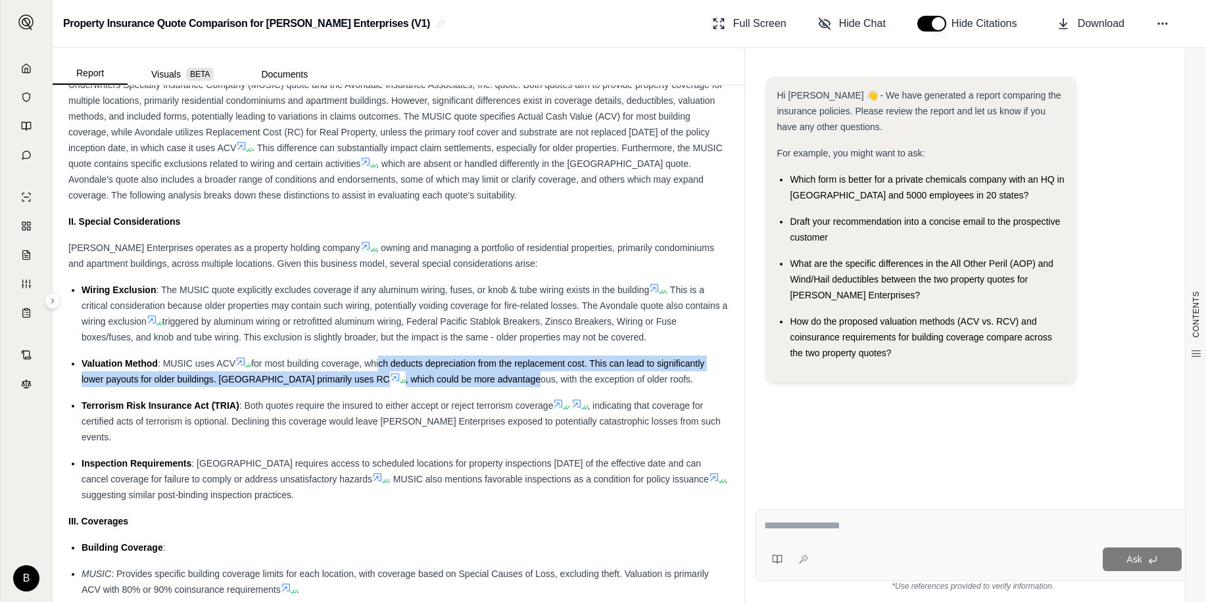
drag, startPoint x: 380, startPoint y: 364, endPoint x: 485, endPoint y: 373, distance: 105.6
click at [485, 373] on div "Valuation Method : MUSIC uses ACV for most building coverage, which deducts dep…" at bounding box center [405, 372] width 647 height 32
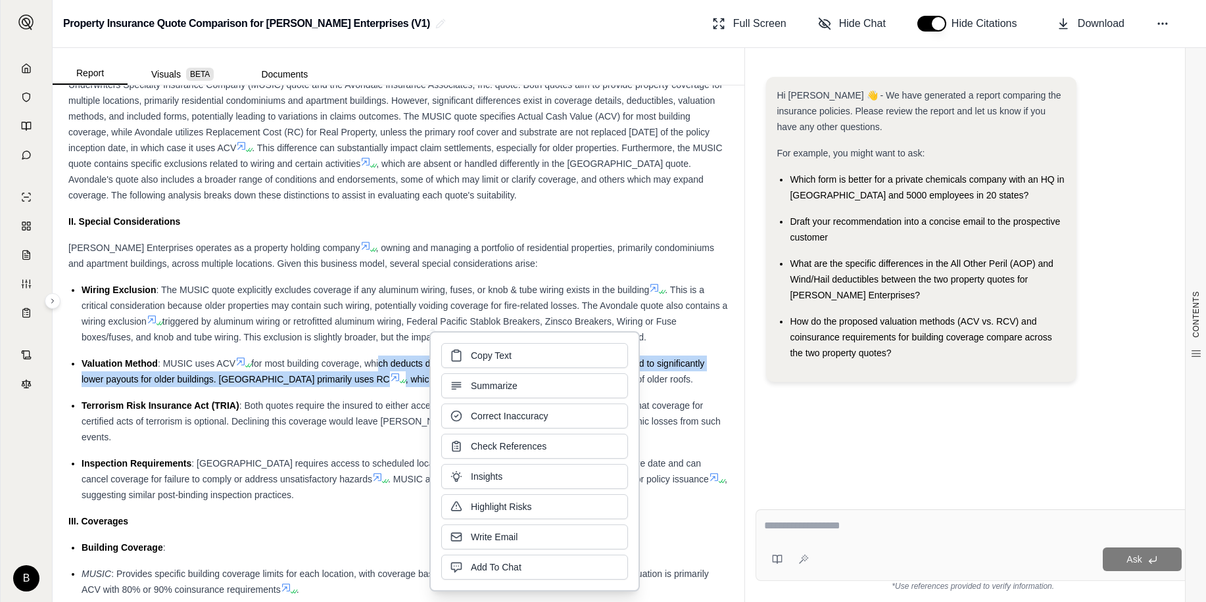
drag, startPoint x: 485, startPoint y: 373, endPoint x: 478, endPoint y: 366, distance: 10.2
click at [478, 366] on button "Copy Text" at bounding box center [534, 355] width 187 height 25
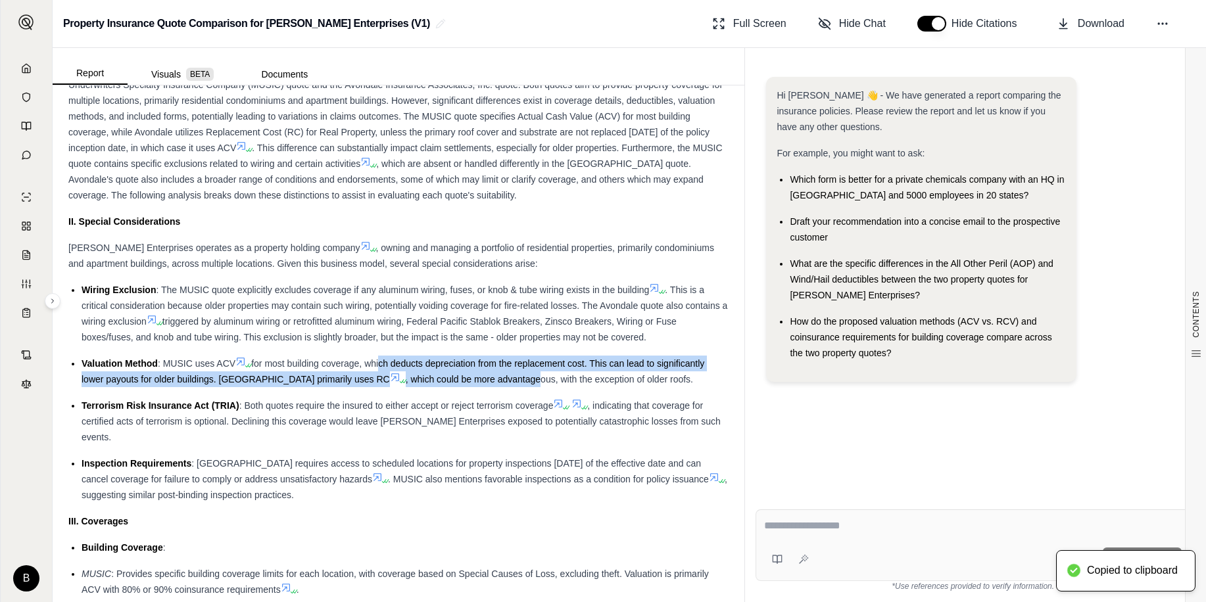
click at [476, 365] on span "for most building coverage, which deducts depreciation from the replacement cos…" at bounding box center [393, 371] width 623 height 26
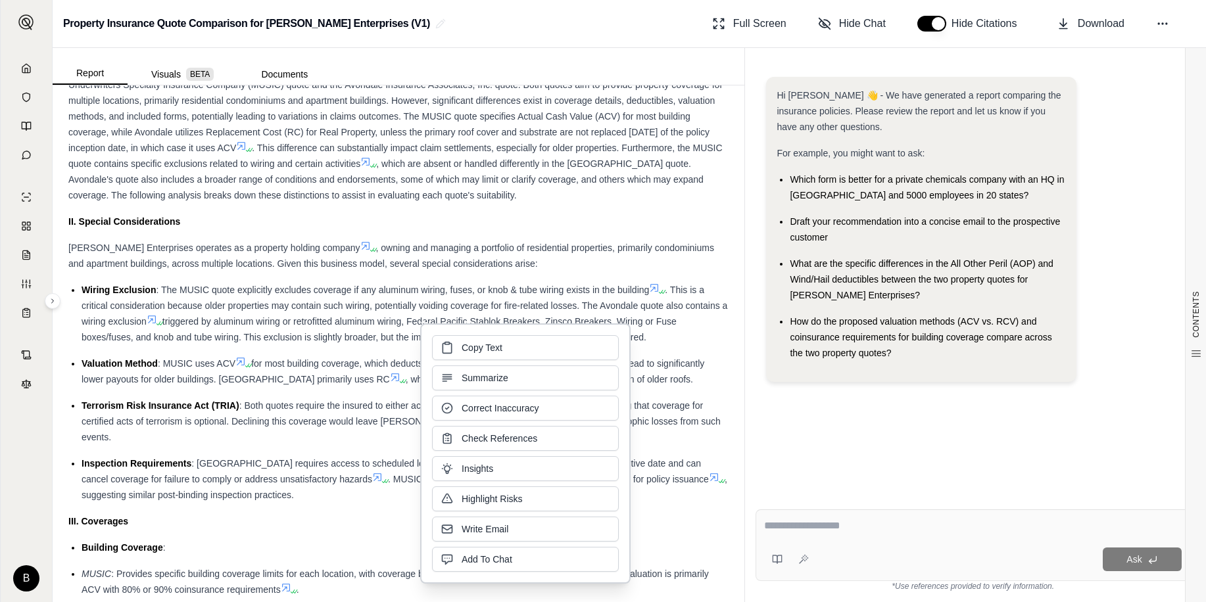
click at [494, 293] on span ": The MUSIC quote explicitly excludes coverage if any aluminum wiring, fuses, o…" at bounding box center [402, 290] width 493 height 11
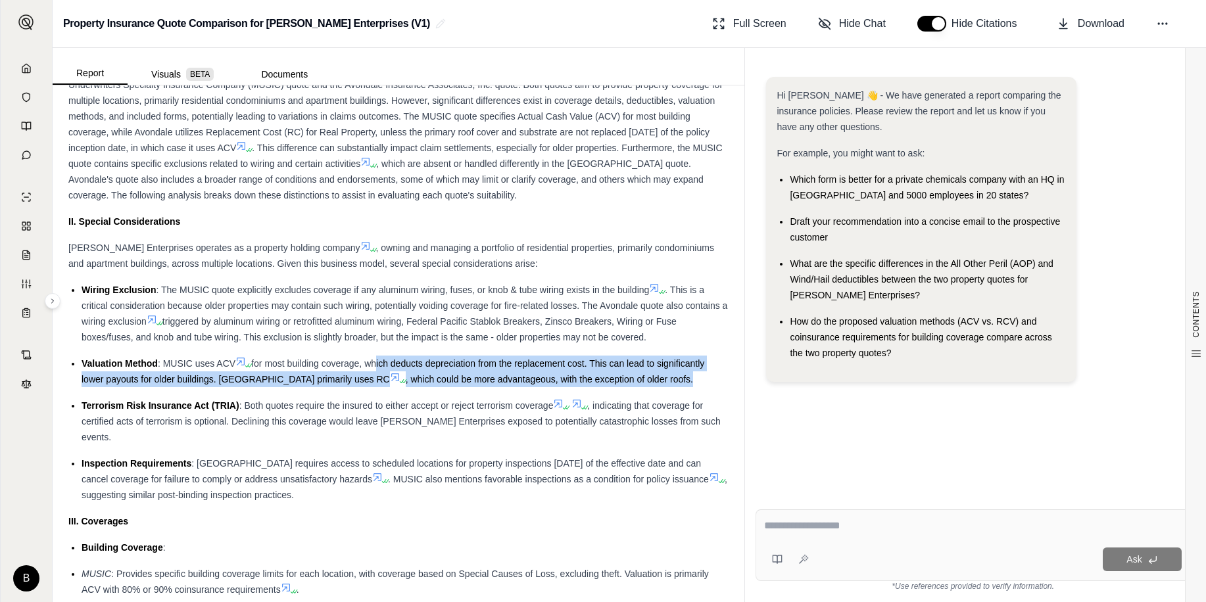
drag, startPoint x: 669, startPoint y: 377, endPoint x: 376, endPoint y: 364, distance: 293.6
click at [376, 364] on div "Valuation Method : MUSIC uses ACV for most building coverage, which deducts dep…" at bounding box center [405, 372] width 647 height 32
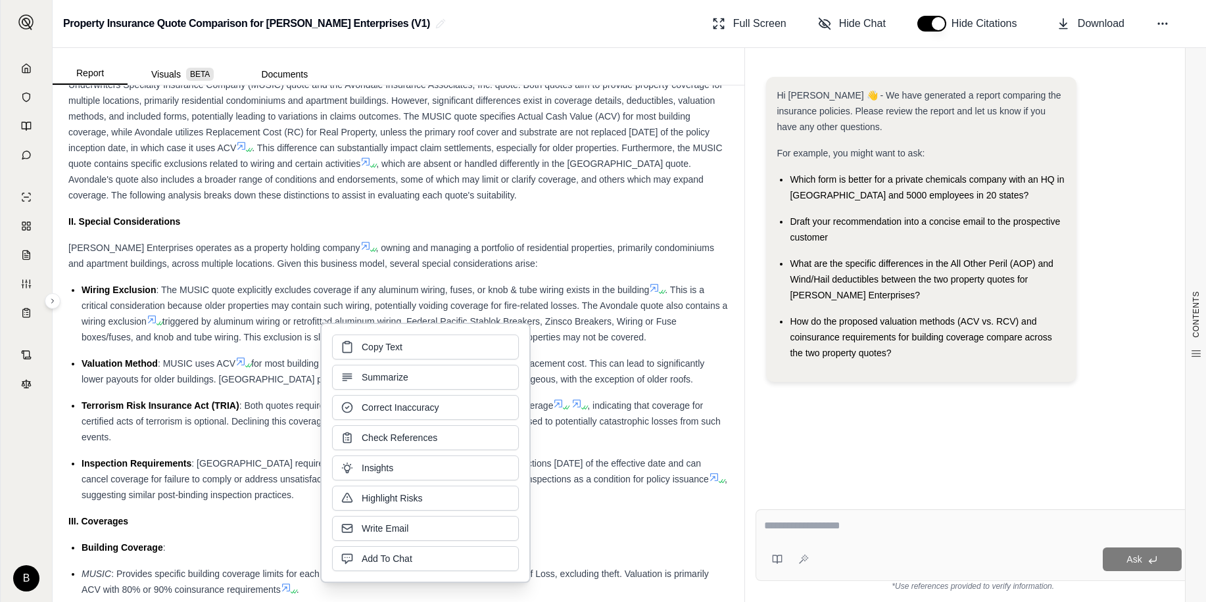
click at [125, 340] on span "triggered by aluminum wiring or retrofitted aluminum wiring, Federal Pacific St…" at bounding box center [379, 329] width 595 height 26
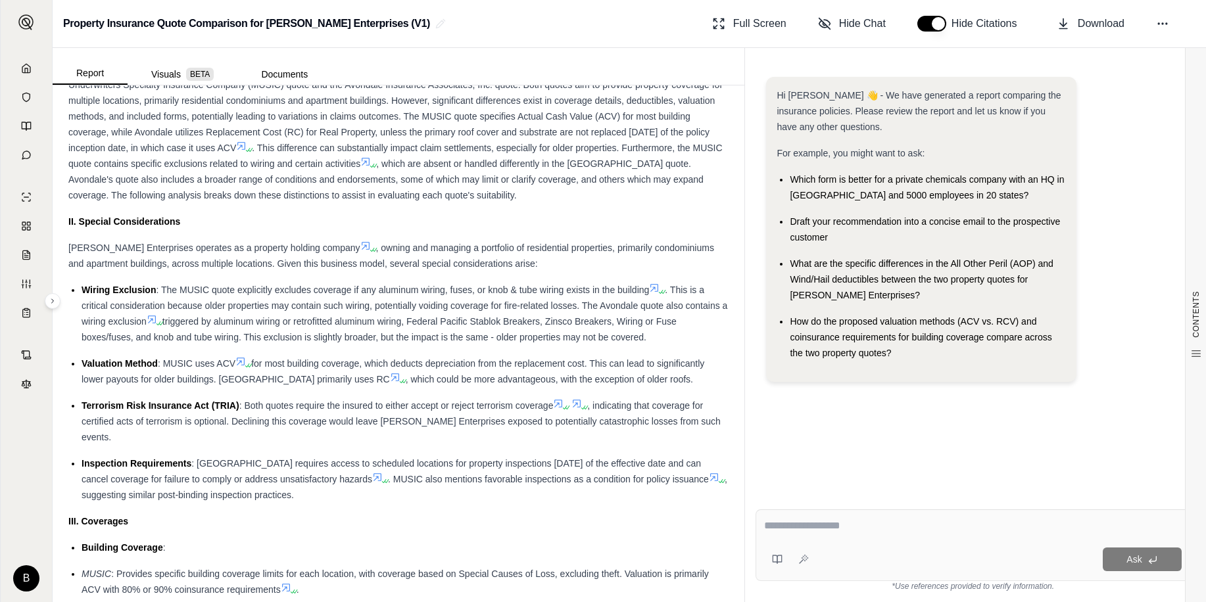
scroll to position [855, 0]
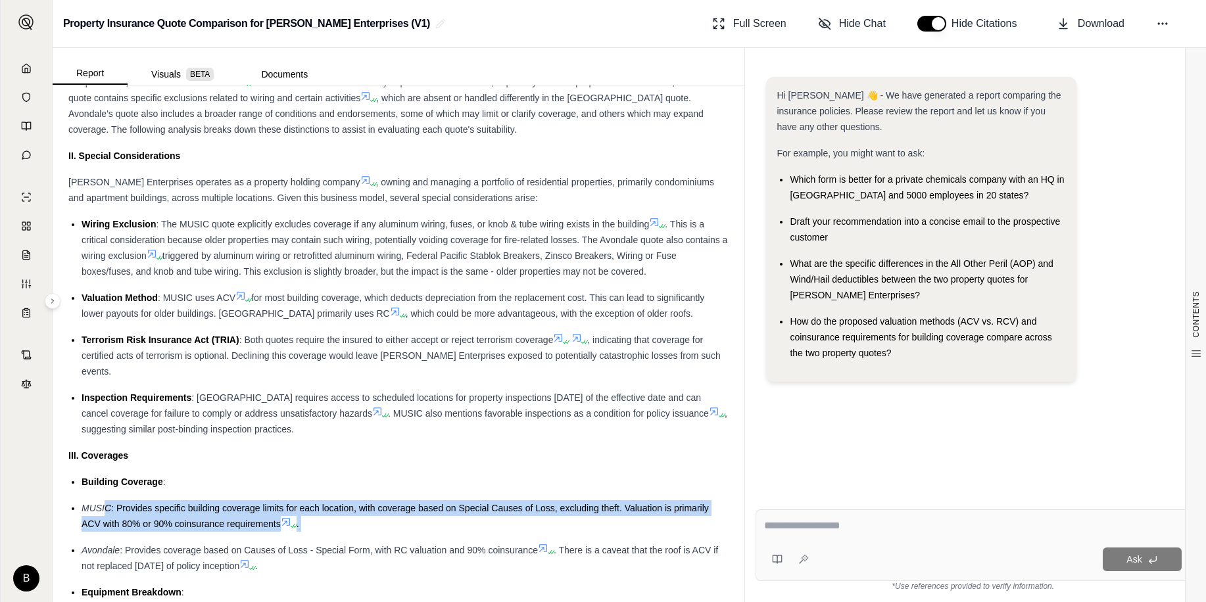
drag, startPoint x: 107, startPoint y: 485, endPoint x: 679, endPoint y: 519, distance: 573.7
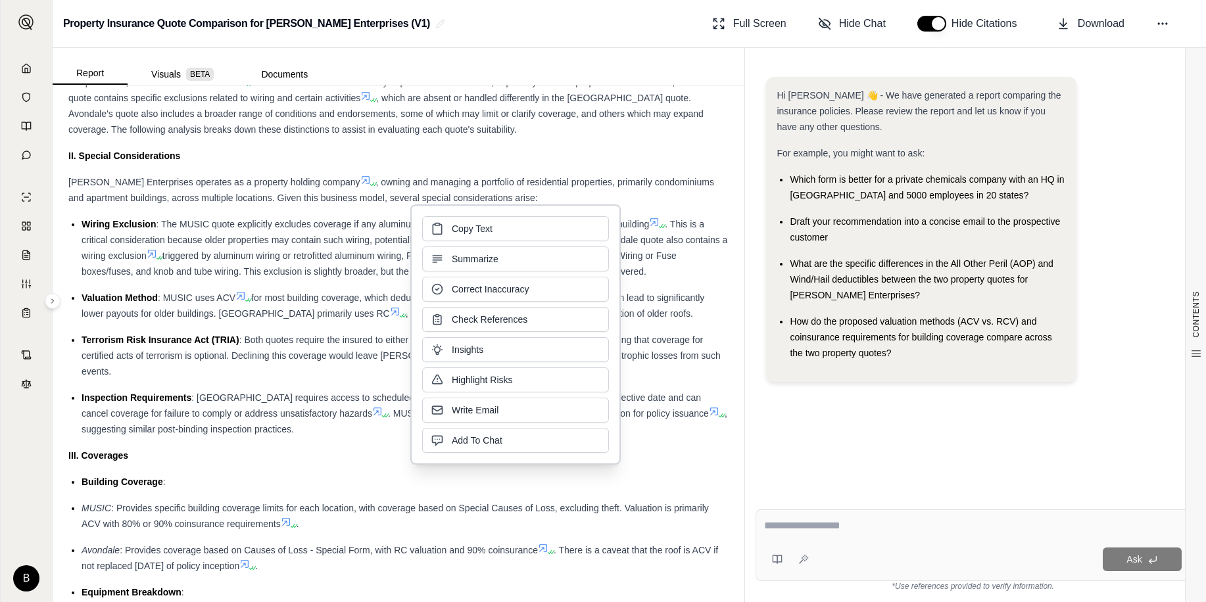
click at [462, 512] on div "MUSIC : Provides specific building coverage limits for each location, with cove…" at bounding box center [405, 516] width 647 height 32
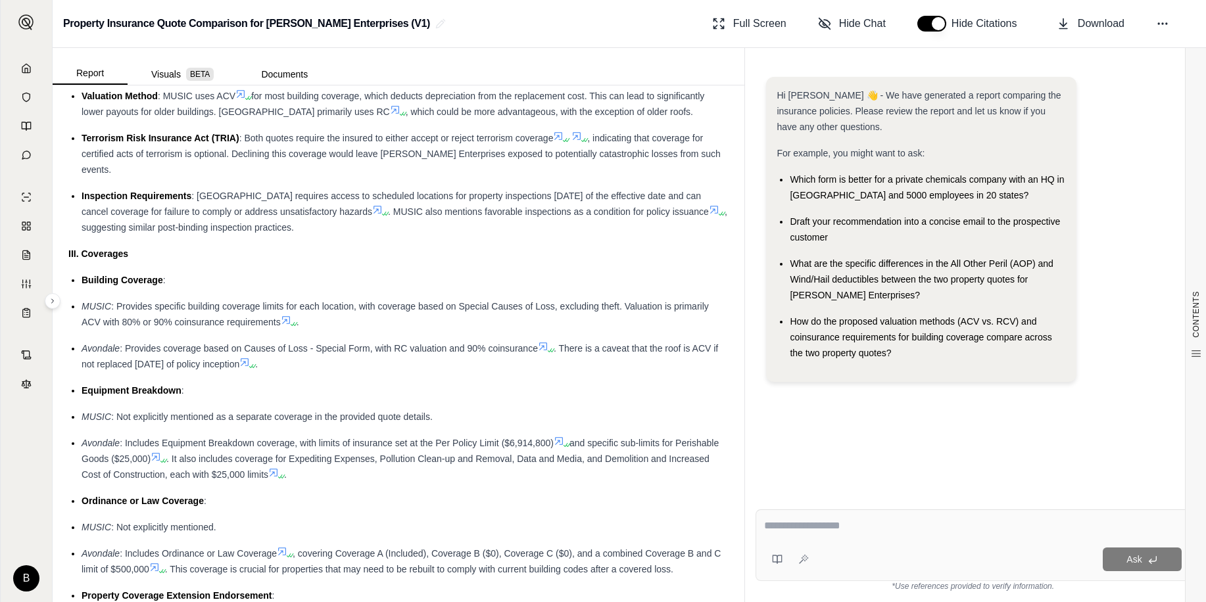
scroll to position [1118, 0]
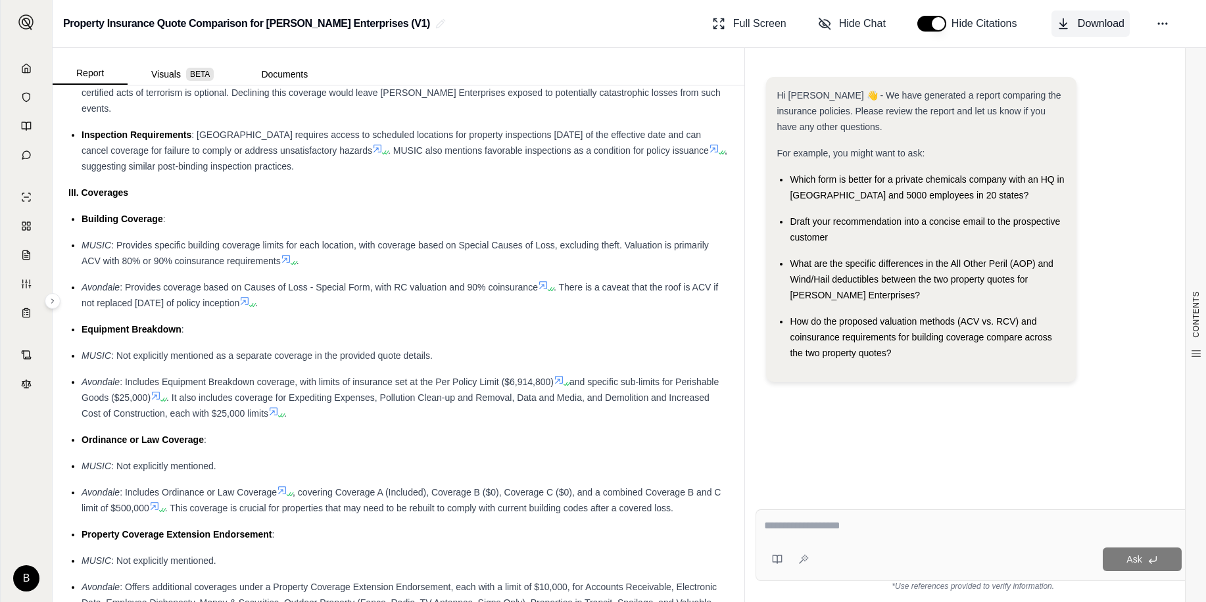
click at [1114, 26] on span "Download" at bounding box center [1101, 24] width 47 height 16
click at [840, 526] on textarea at bounding box center [973, 526] width 418 height 16
click at [164, 65] on button "Visuals BETA" at bounding box center [183, 74] width 110 height 21
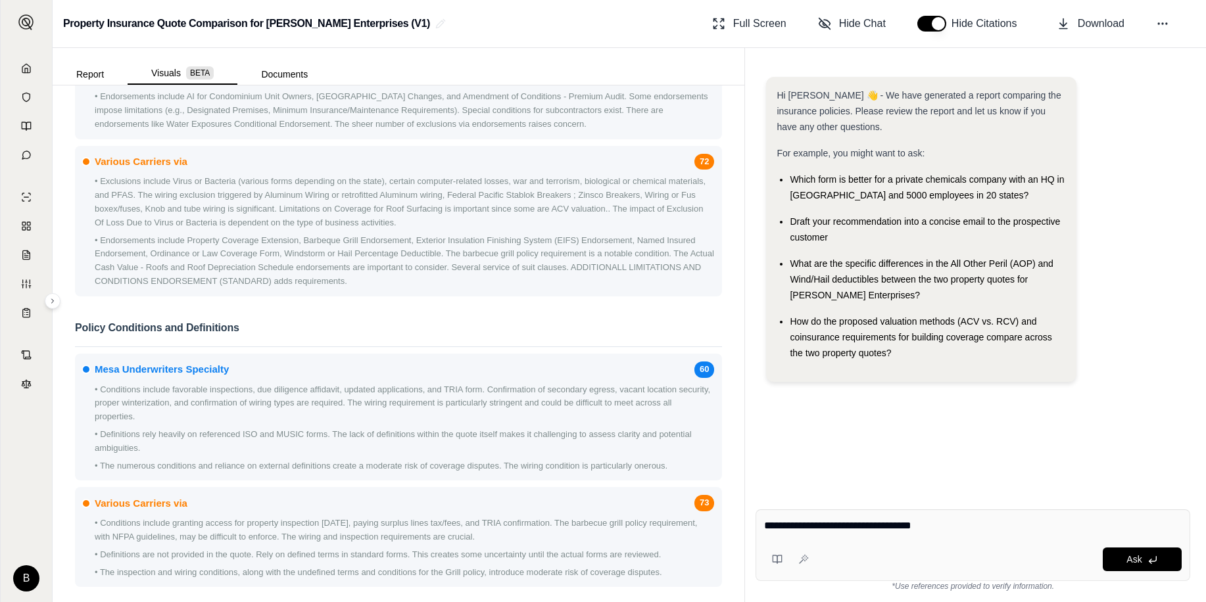
scroll to position [1011, 0]
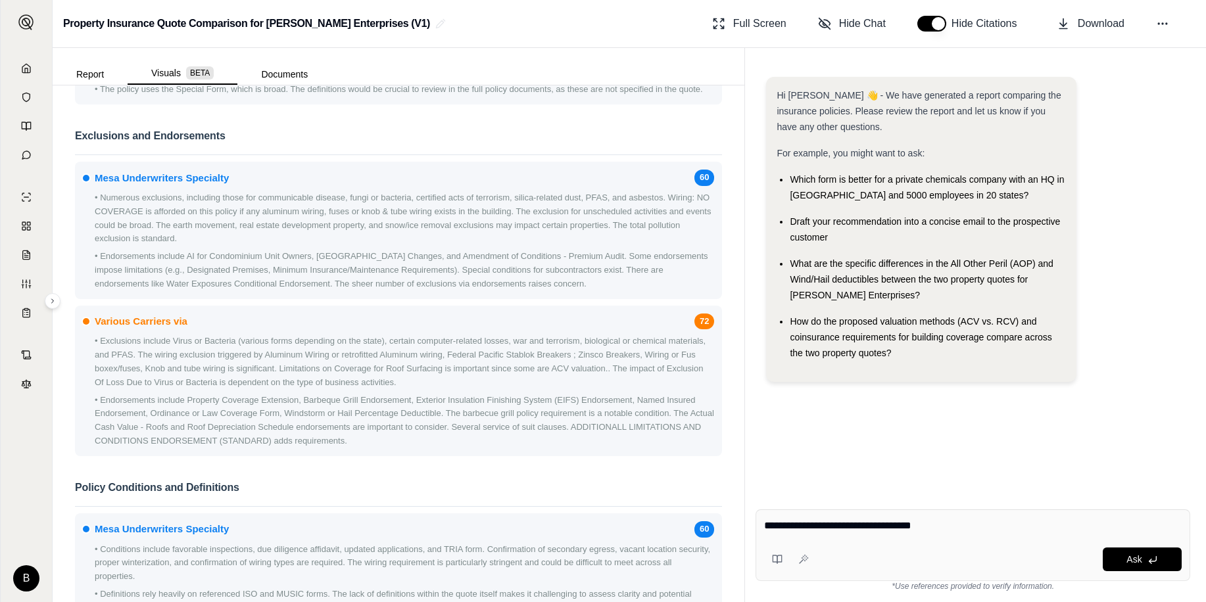
click at [957, 527] on textarea "**********" at bounding box center [973, 526] width 418 height 16
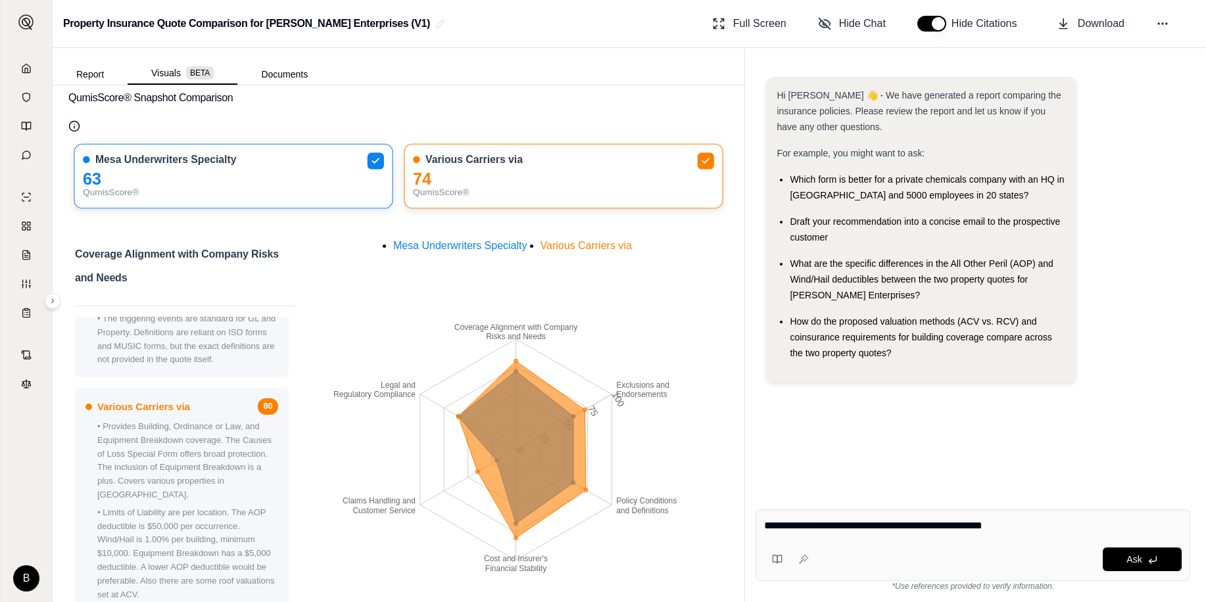
scroll to position [360, 0]
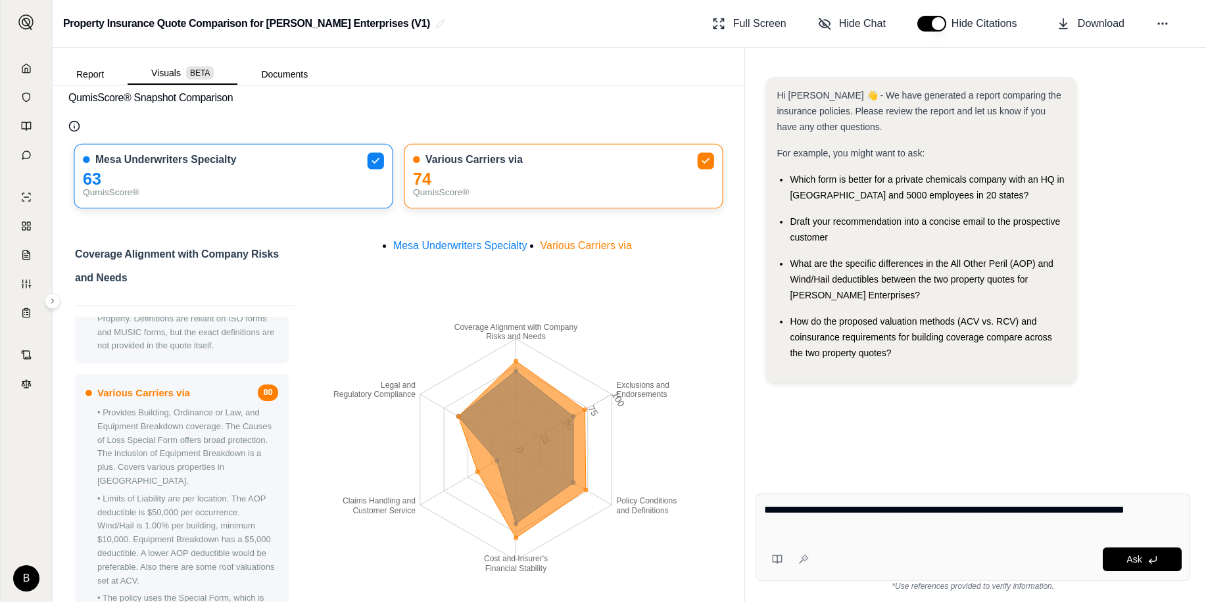
type textarea "**********"
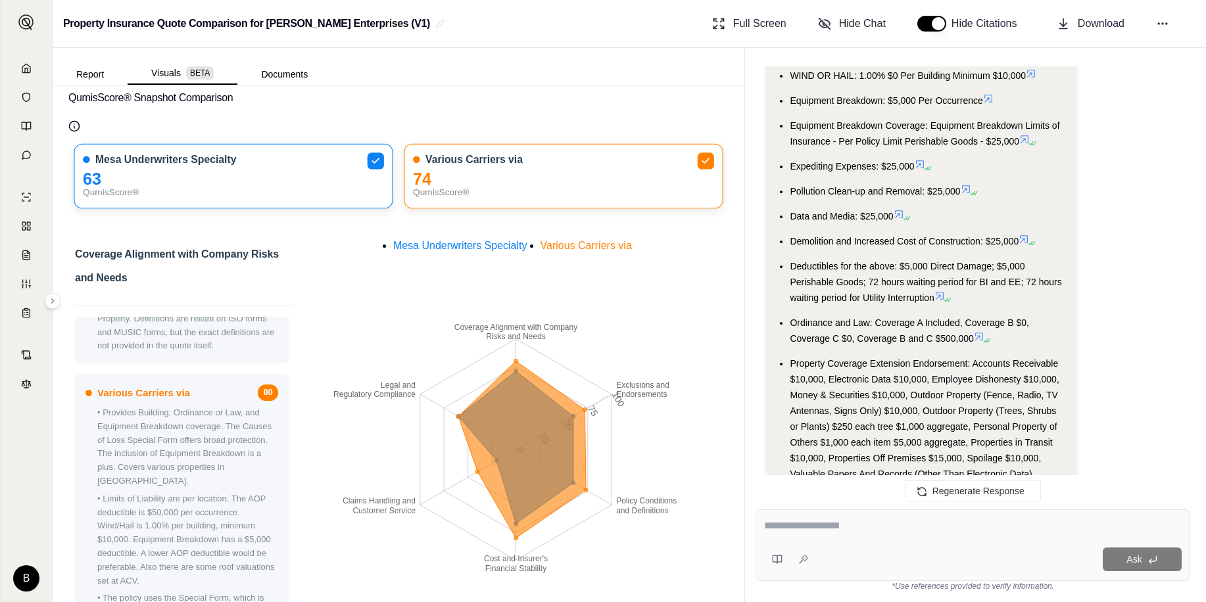
scroll to position [2994, 0]
